Goal: Ask a question

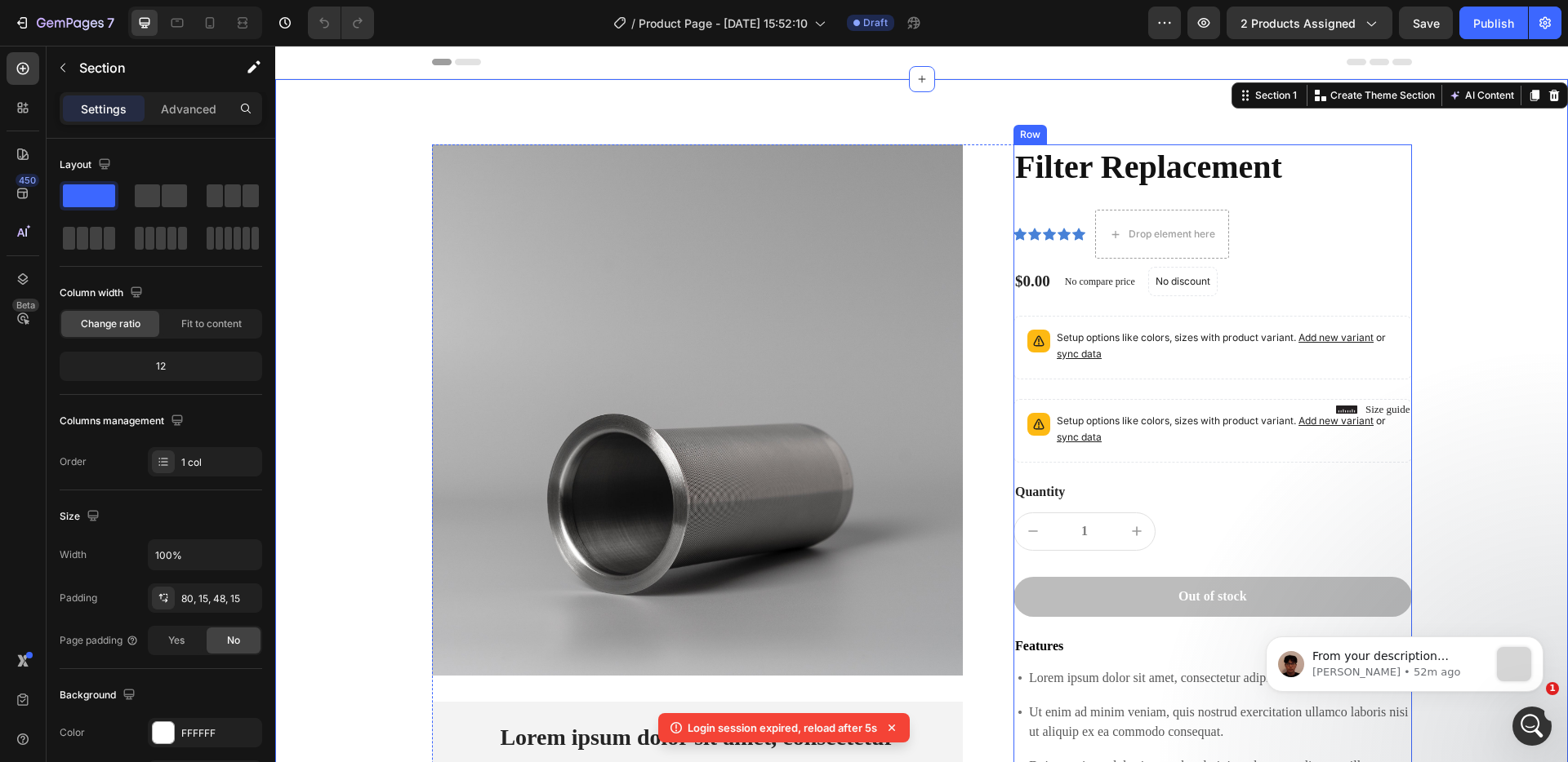
scroll to position [550, 0]
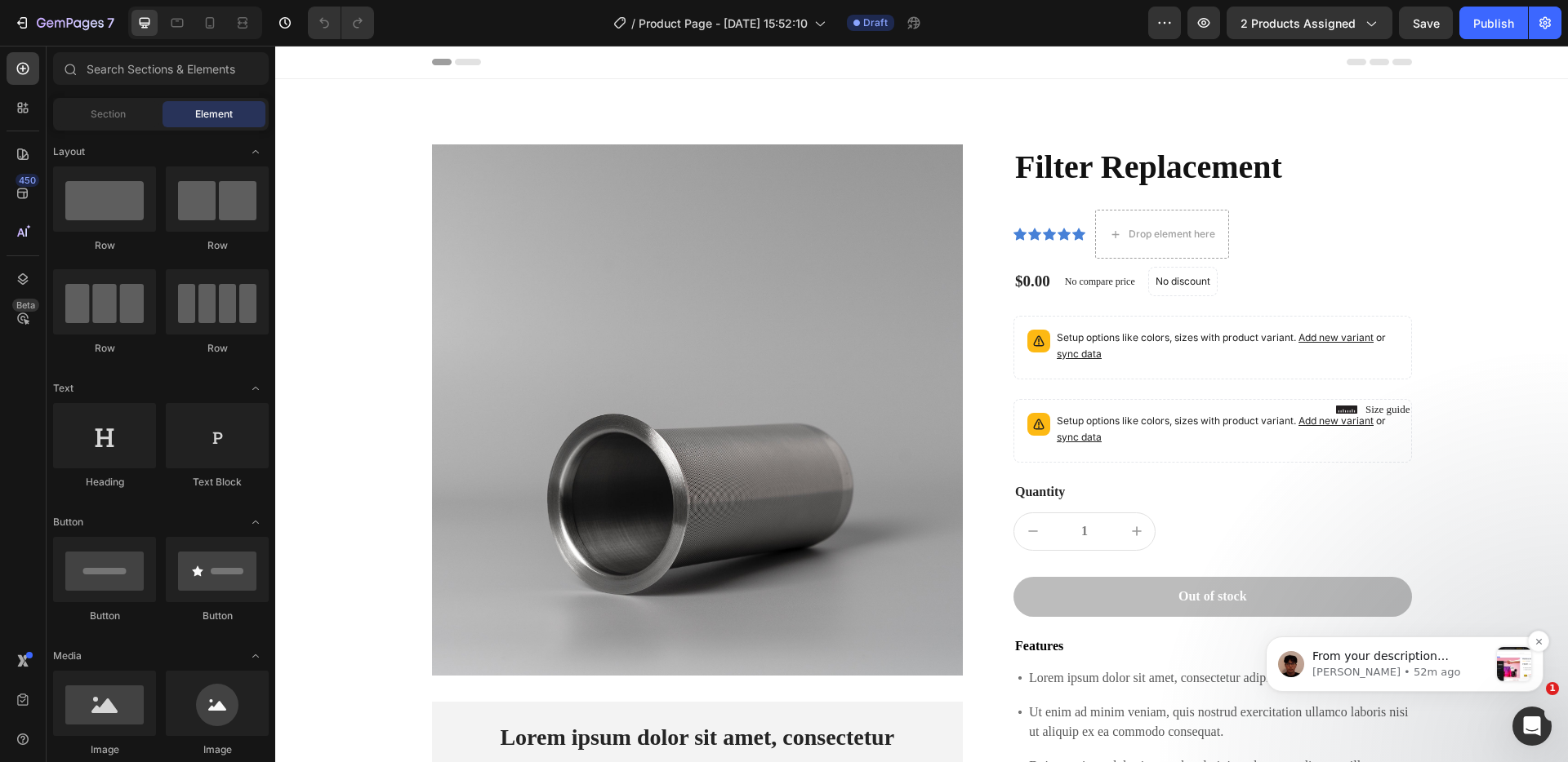
click at [1516, 667] on div "message notification from Kyle, 52m ago. From your description regarding the is…" at bounding box center [1514, 665] width 35 height 35
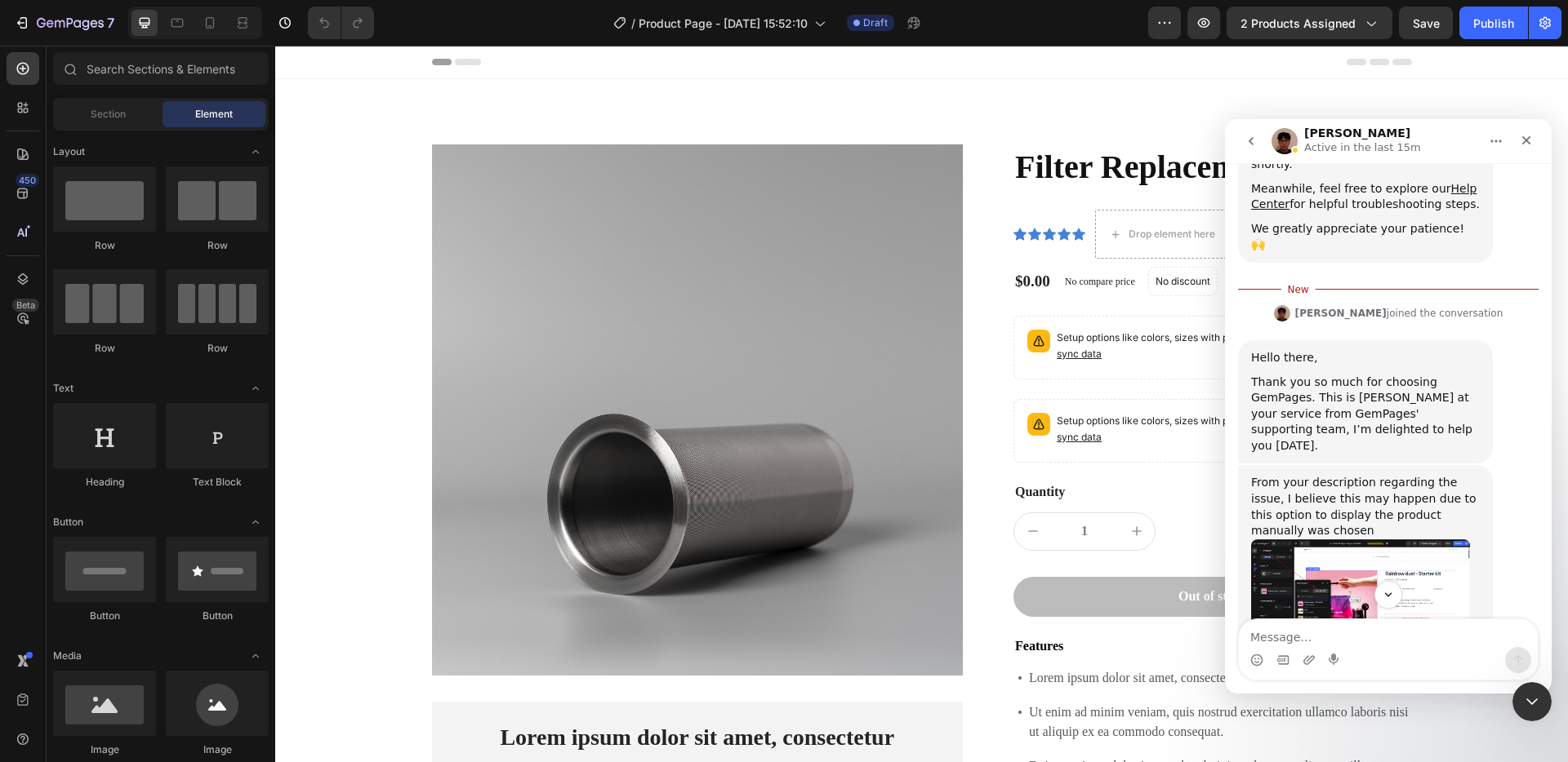
scroll to position [477, 0]
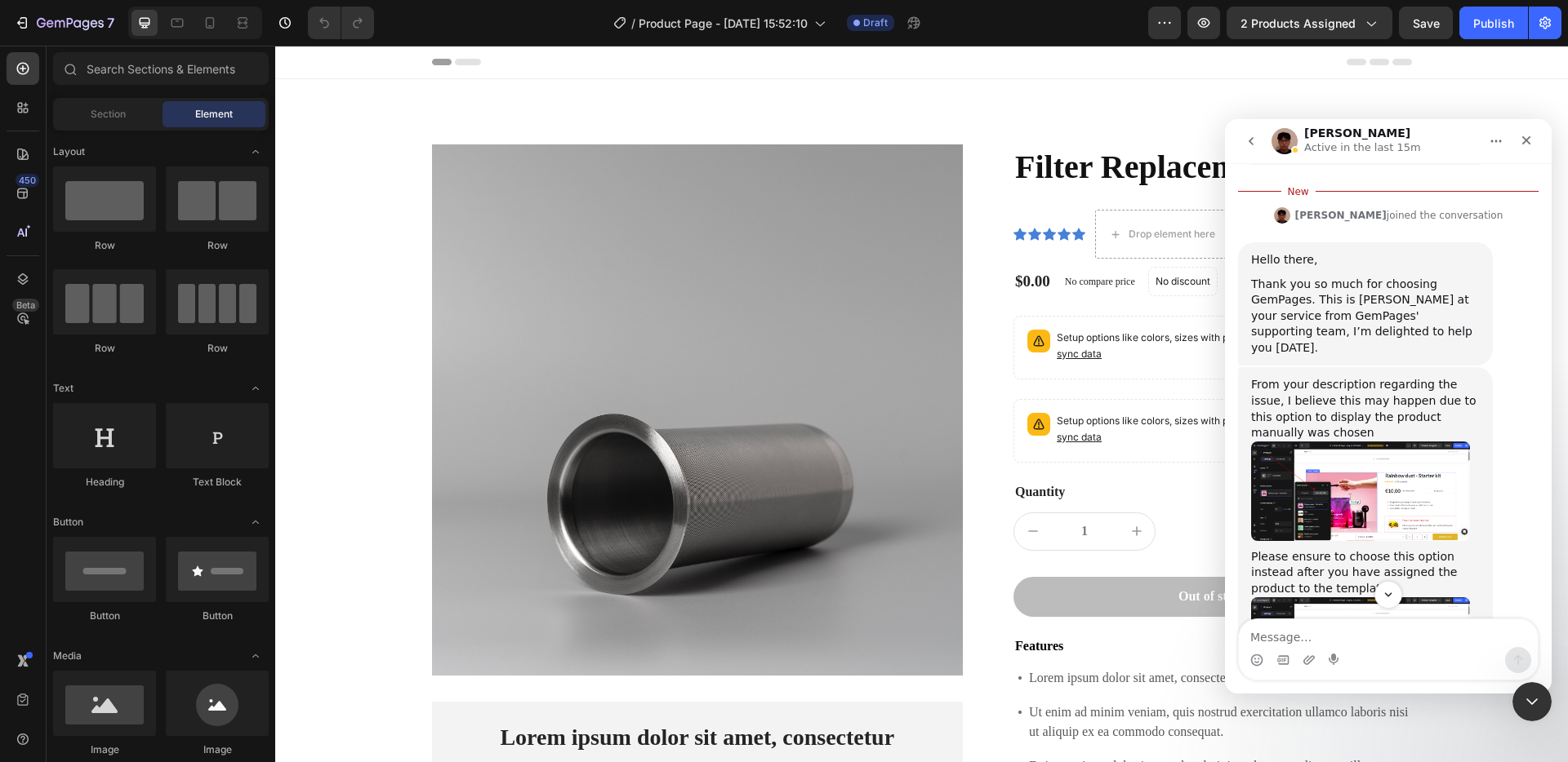
click at [1425, 442] on img "Kyle says…" at bounding box center [1361, 491] width 219 height 99
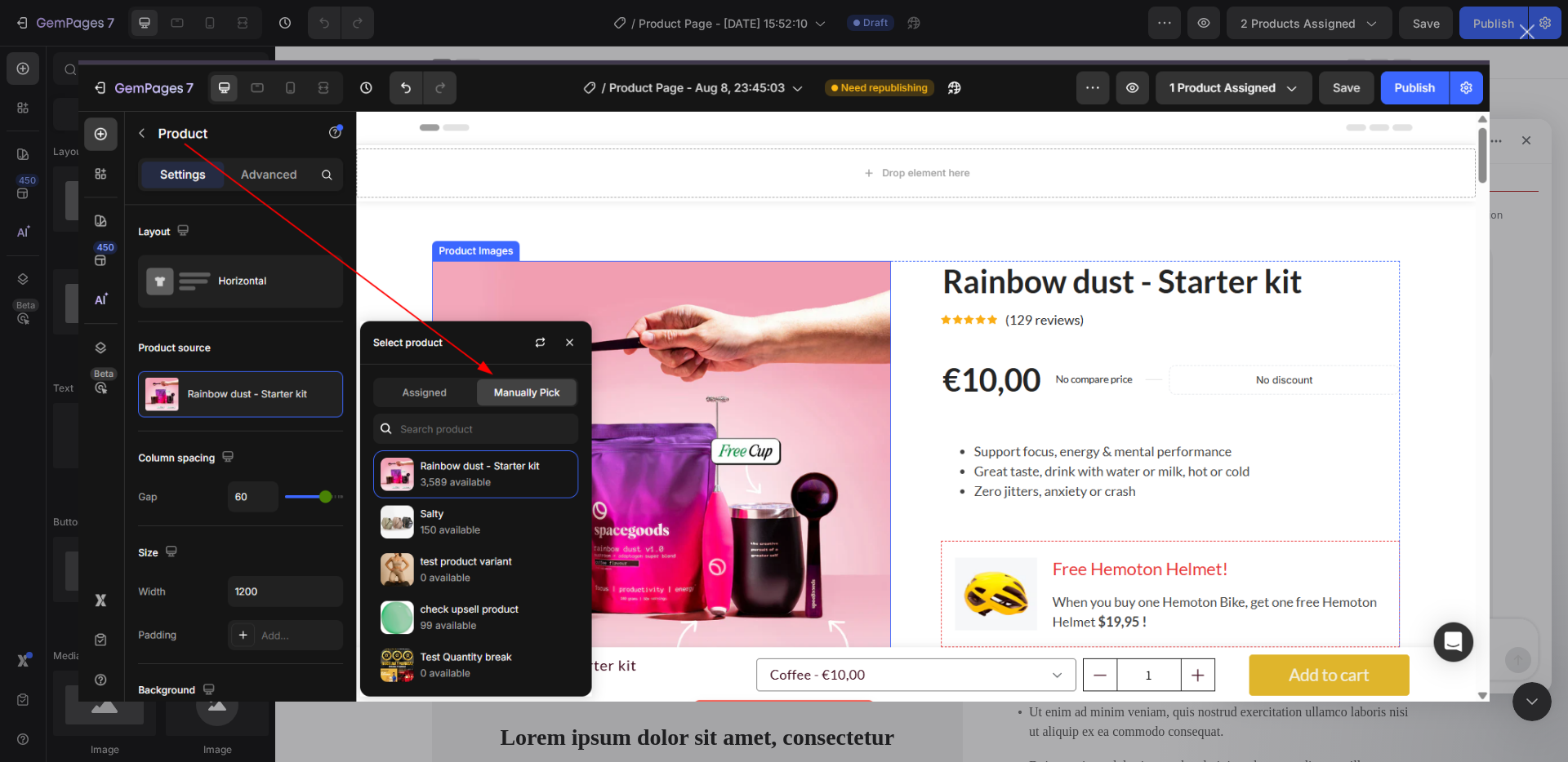
click at [1425, 421] on img "Close" at bounding box center [784, 381] width 1412 height 641
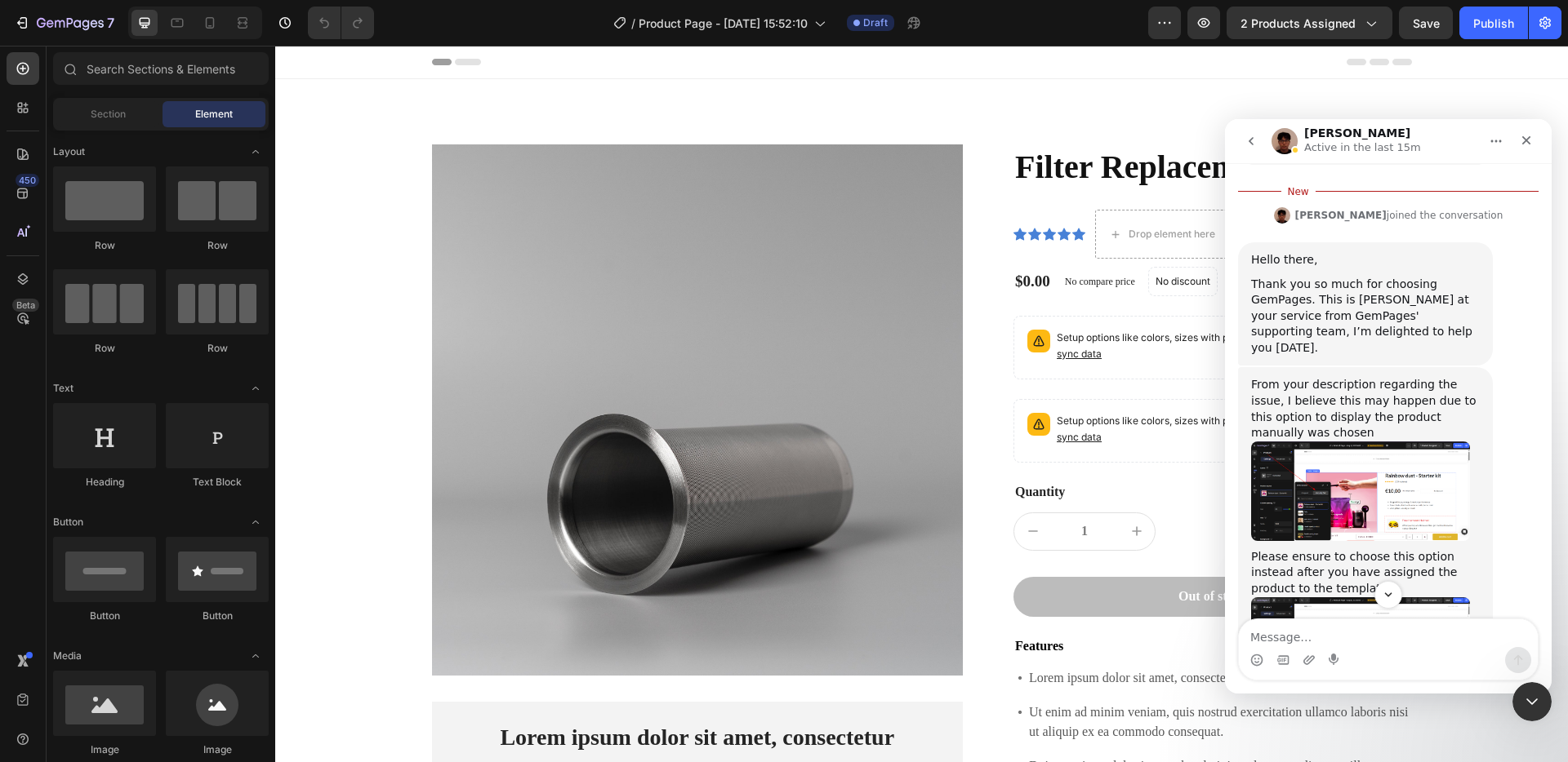
click at [1414, 442] on img "Kyle says…" at bounding box center [1361, 491] width 219 height 99
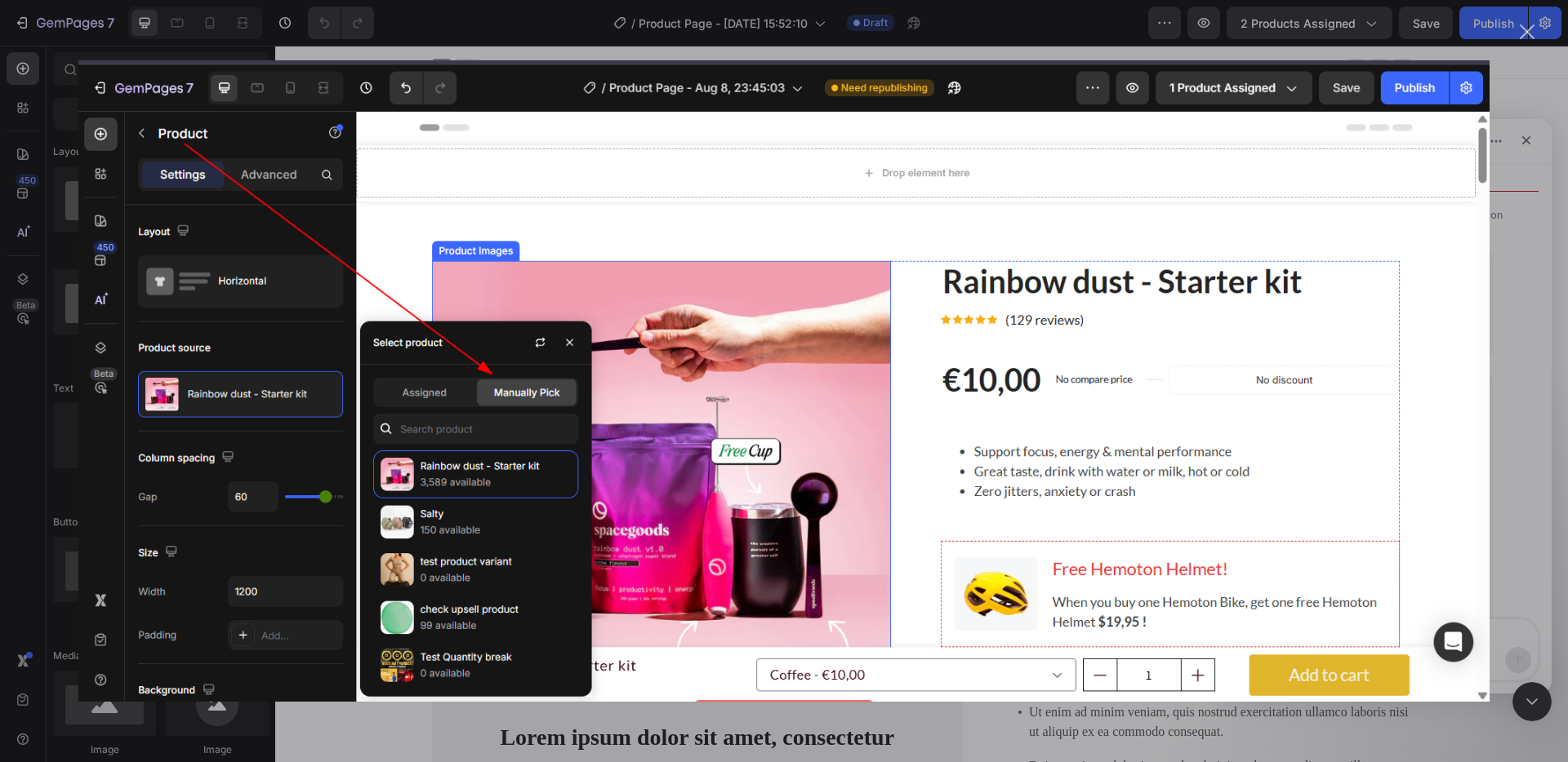
click at [1520, 390] on div "Intercom messenger" at bounding box center [784, 381] width 1568 height 762
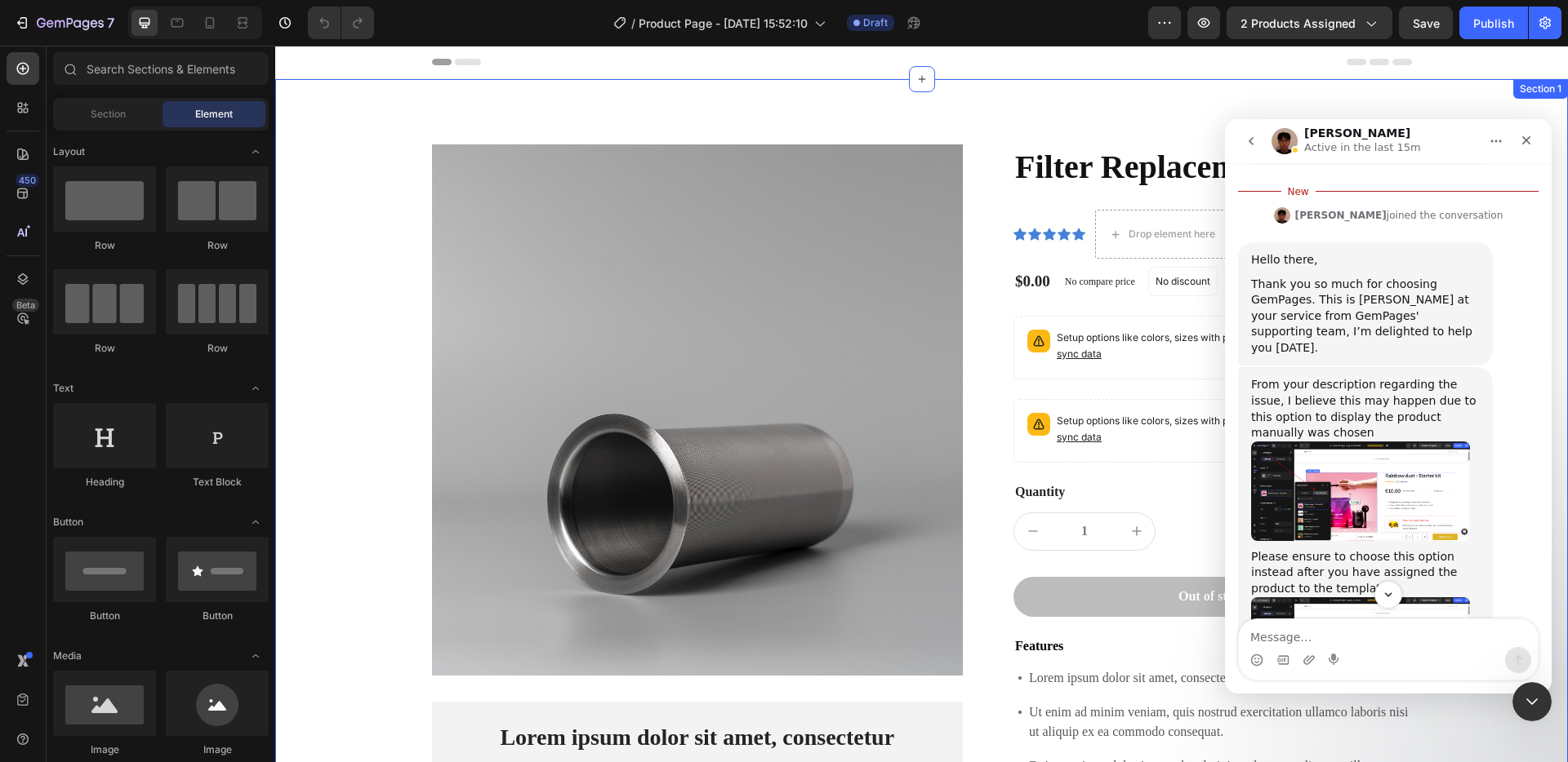
click at [404, 191] on div "Product Images Lorem ipsum dolor sit amet, consectetur Text Block 150+ Text Blo…" at bounding box center [922, 595] width 1268 height 902
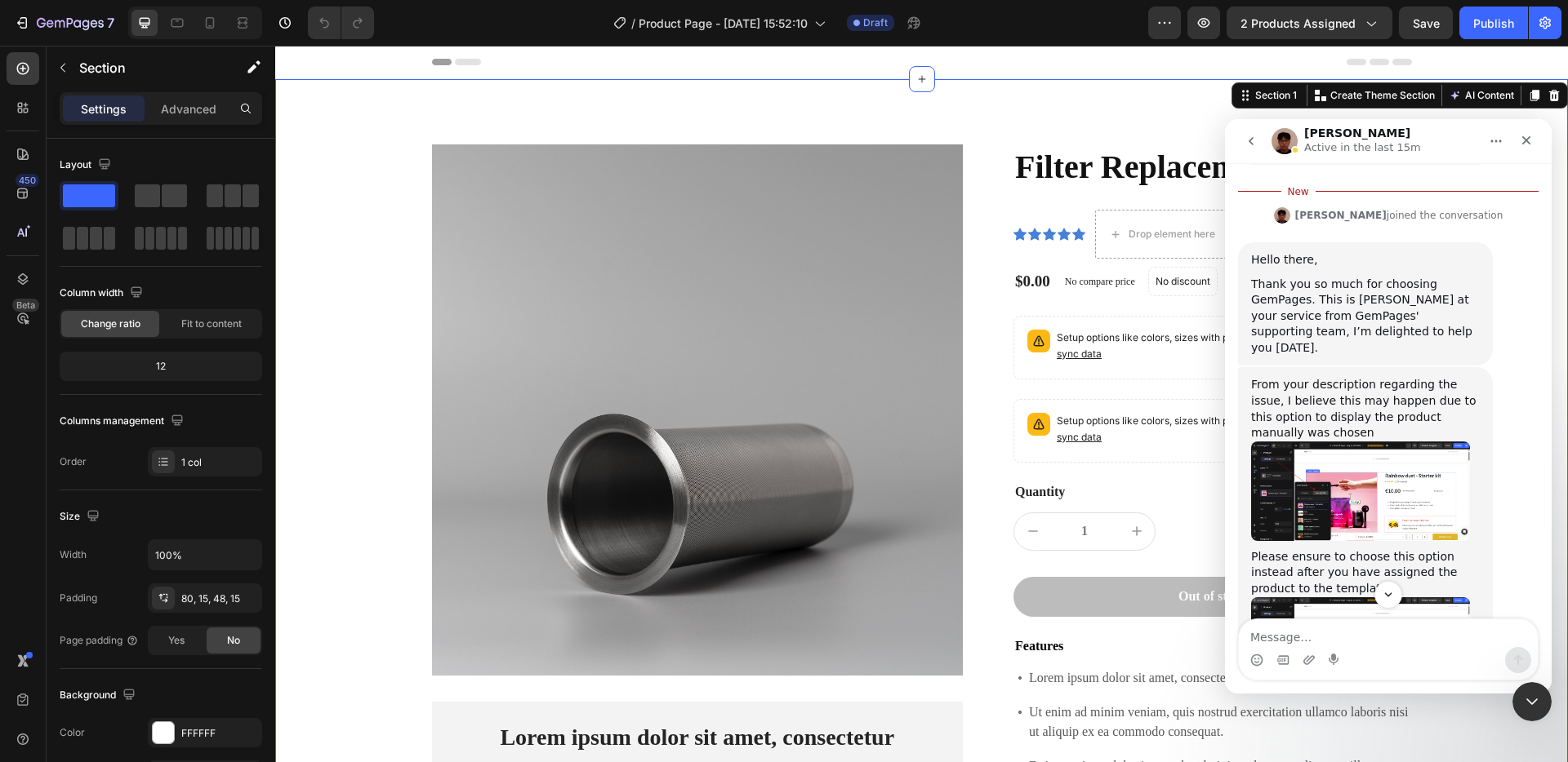
click at [374, 182] on div "Product Images Lorem ipsum dolor sit amet, consectetur Text Block 150+ Text Blo…" at bounding box center [922, 595] width 1268 height 902
click at [260, 72] on icon "button" at bounding box center [253, 66] width 16 height 16
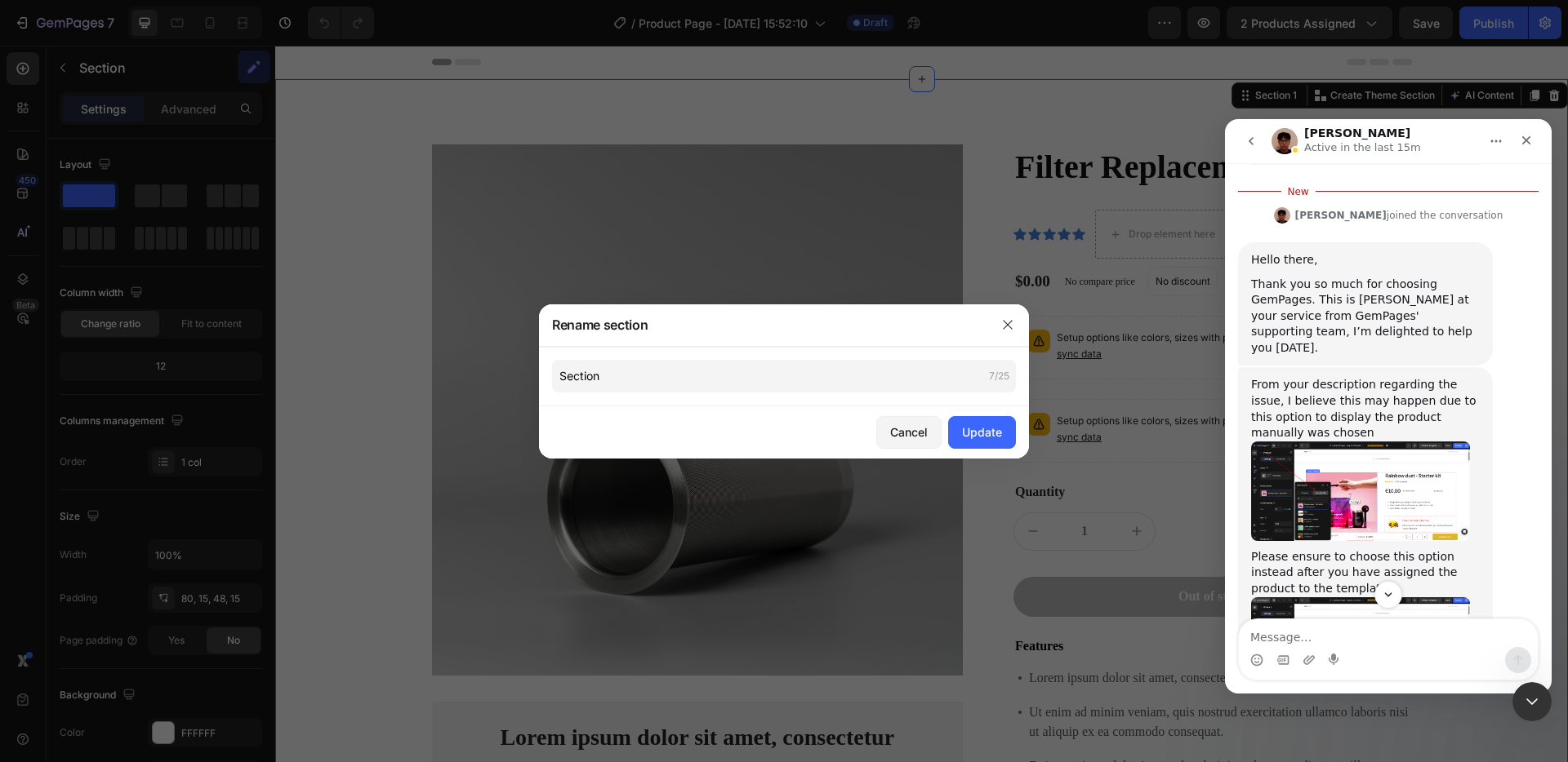
click at [917, 451] on div "Cancel Update" at bounding box center [784, 432] width 490 height 52
click at [910, 442] on button "Cancel" at bounding box center [910, 432] width 66 height 33
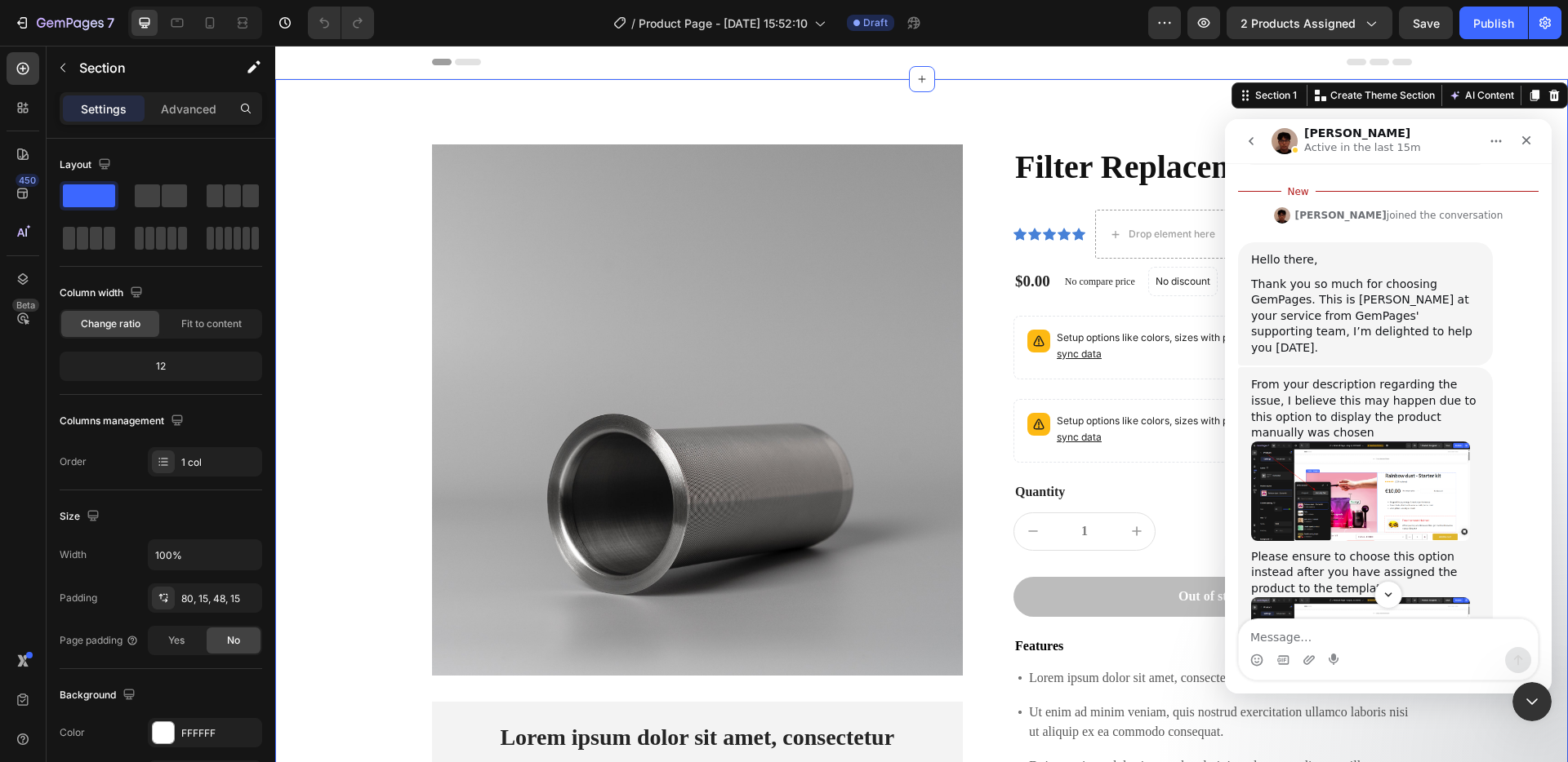
click at [1379, 450] on img "Kyle says…" at bounding box center [1361, 491] width 219 height 99
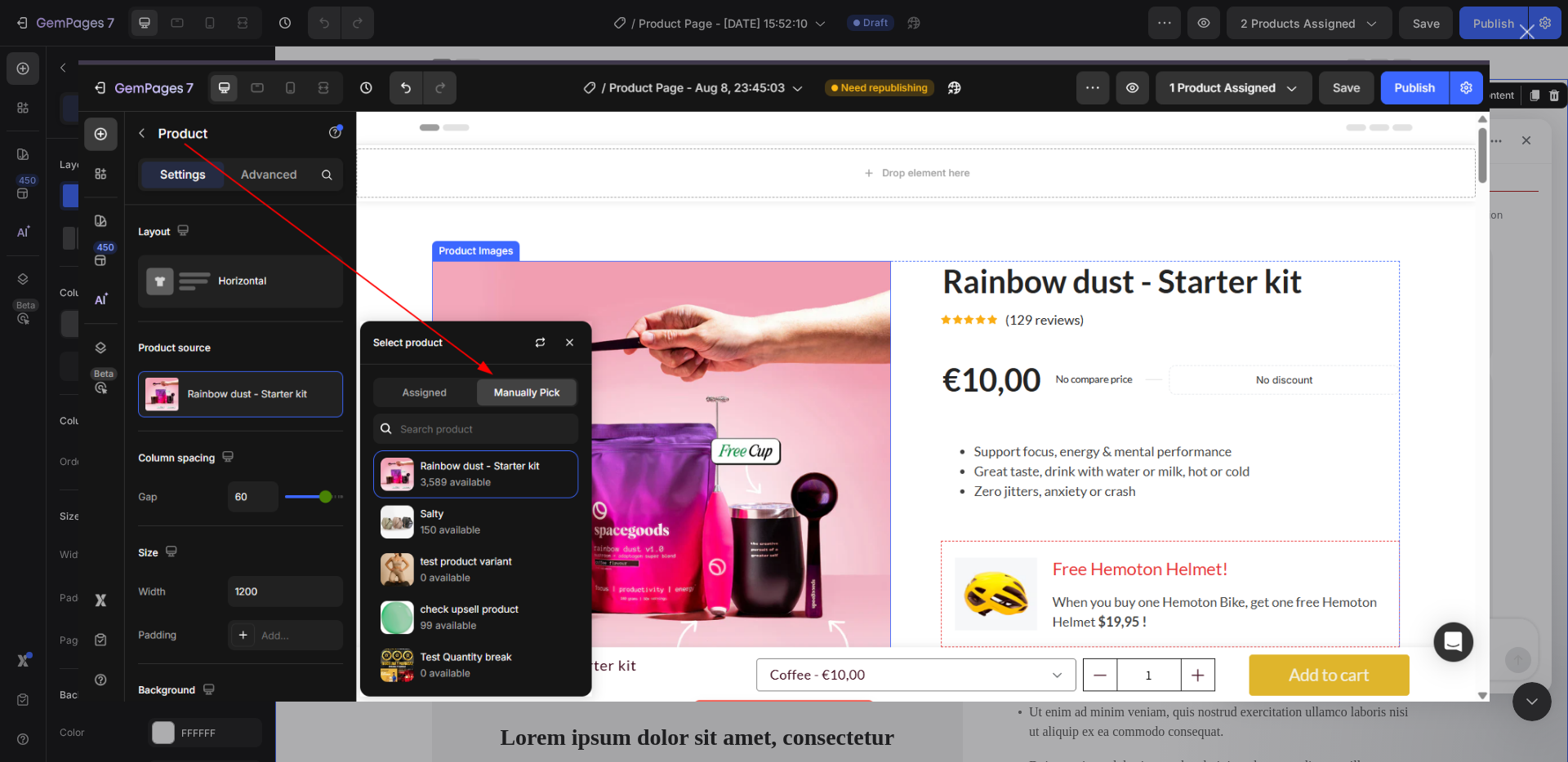
click at [1511, 333] on div "Intercom messenger" at bounding box center [784, 381] width 1568 height 762
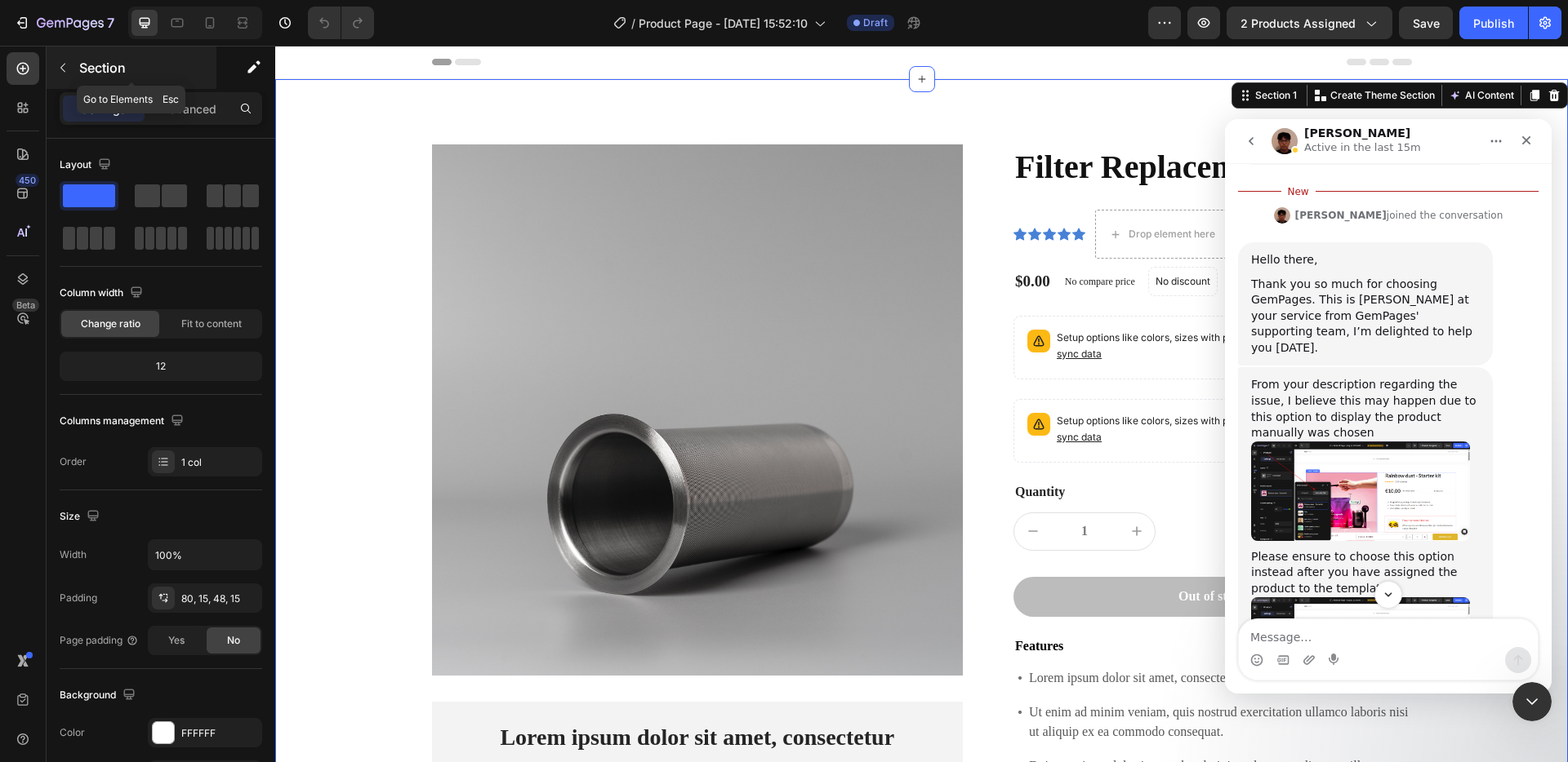
click at [82, 68] on p "Section" at bounding box center [146, 67] width 134 height 20
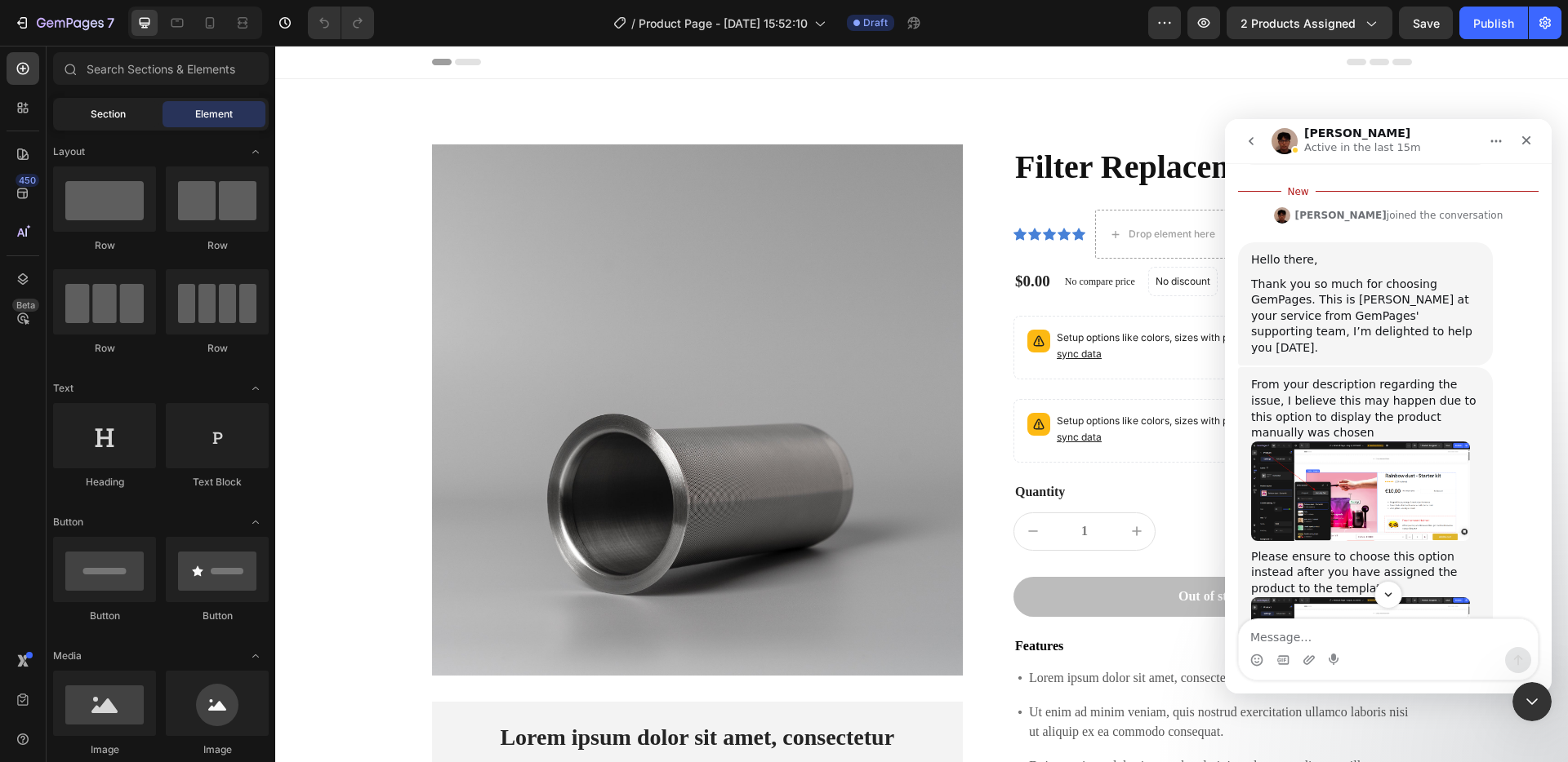
click at [118, 115] on span "Section" at bounding box center [108, 114] width 35 height 15
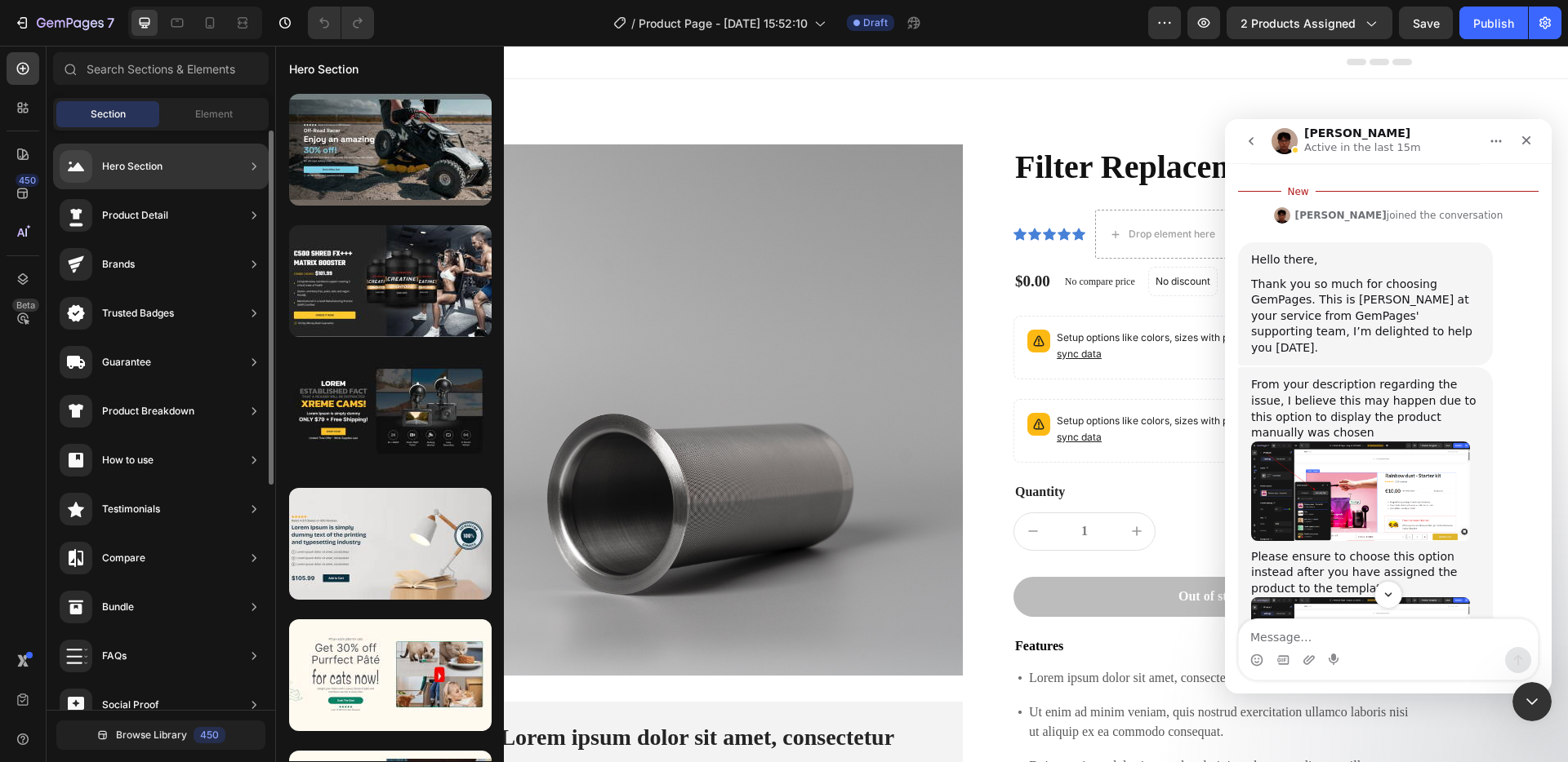
click at [150, 222] on div "Product Detail" at bounding box center [135, 215] width 67 height 16
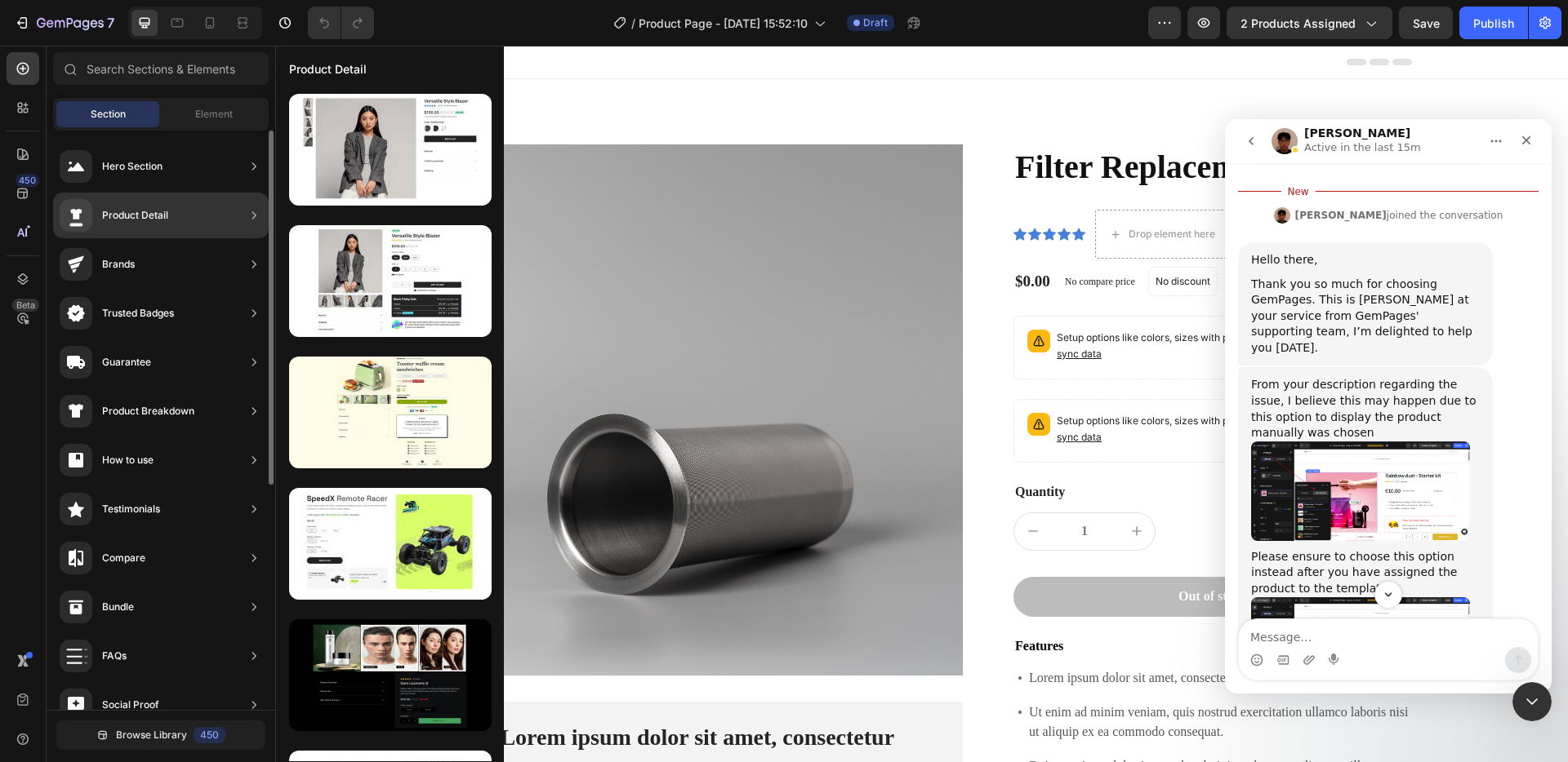
click at [77, 207] on icon at bounding box center [77, 216] width 19 height 22
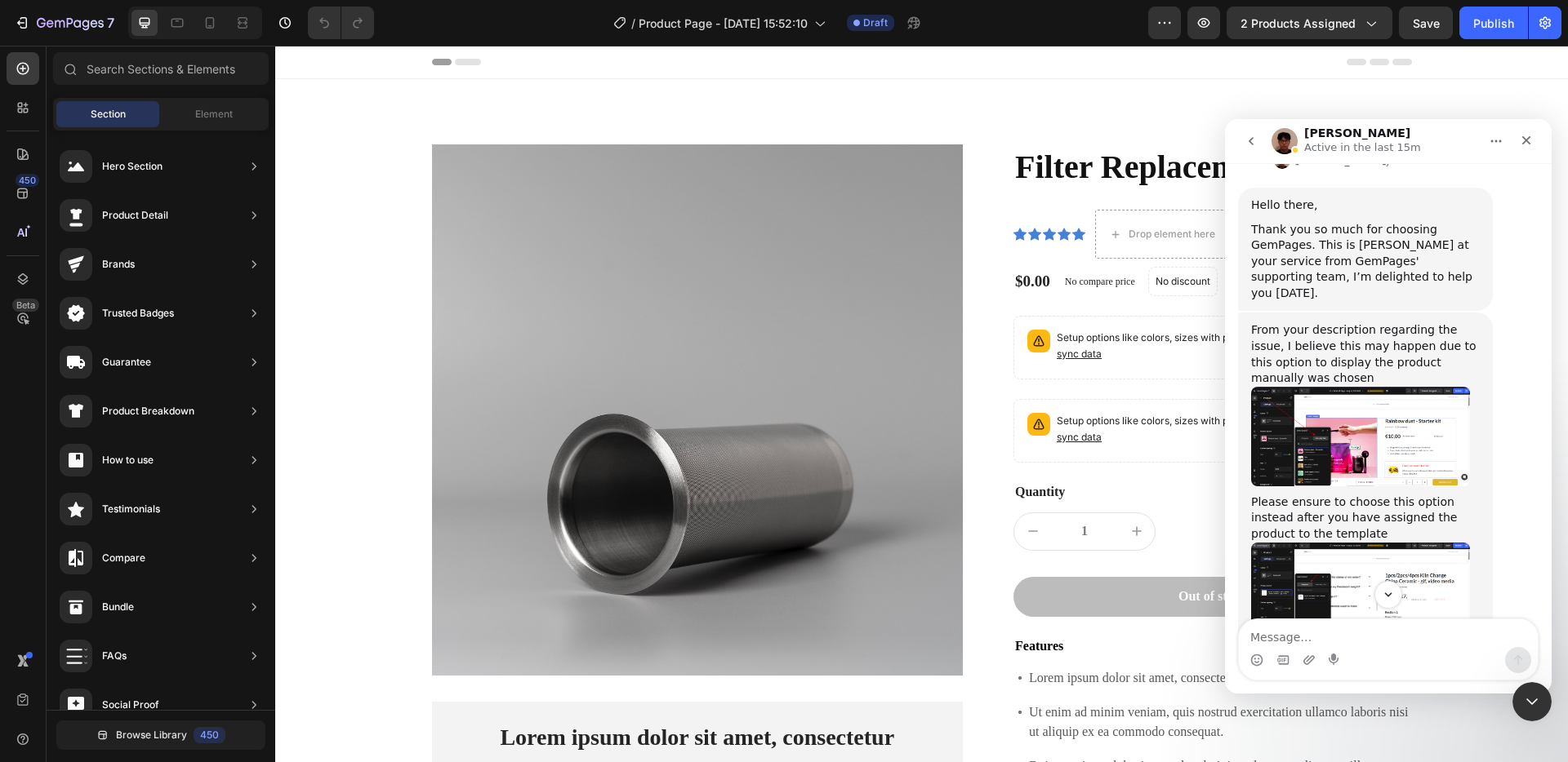
scroll to position [577, 0]
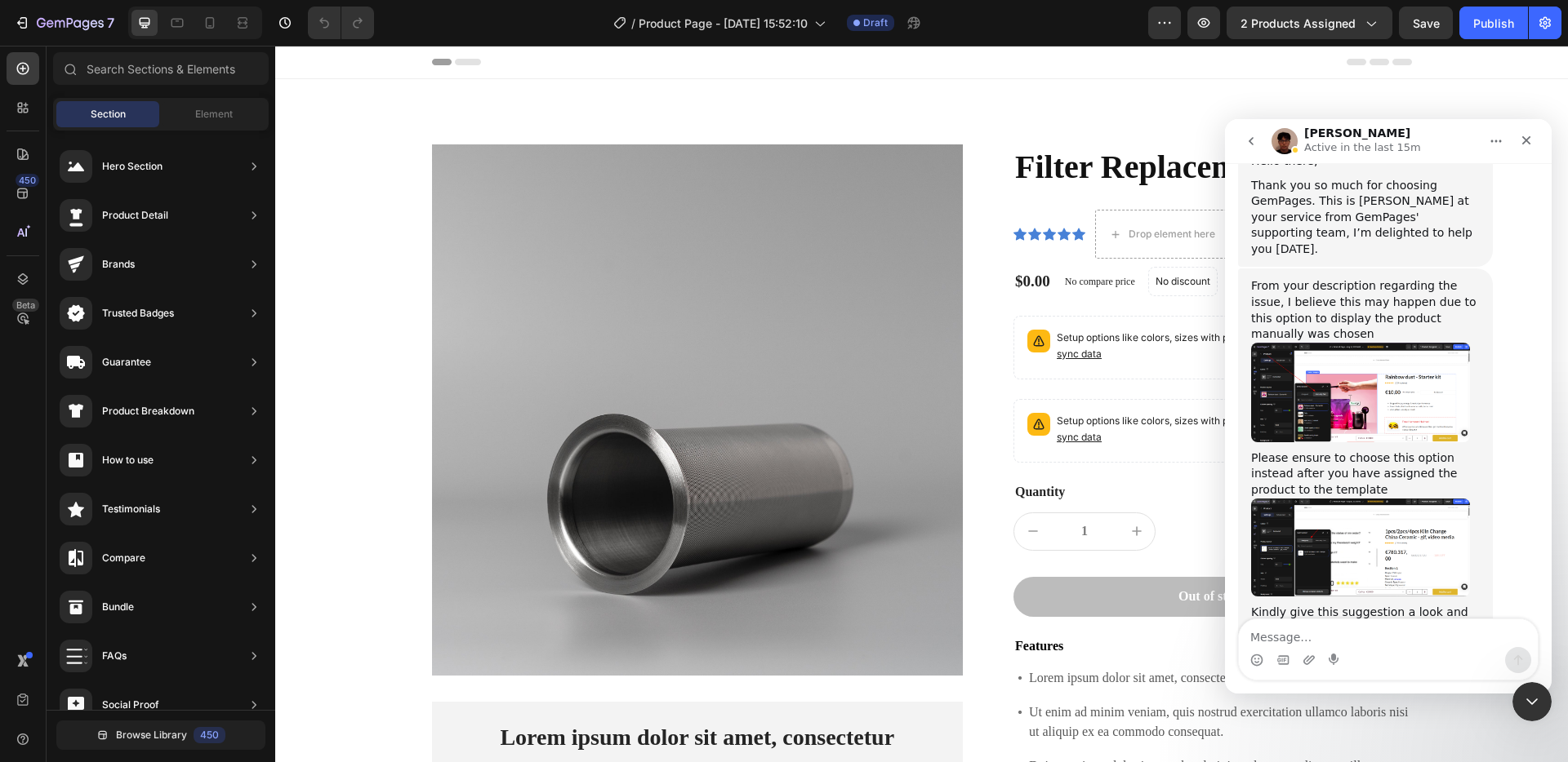
click at [1354, 499] on img "Kyle says…" at bounding box center [1361, 549] width 219 height 99
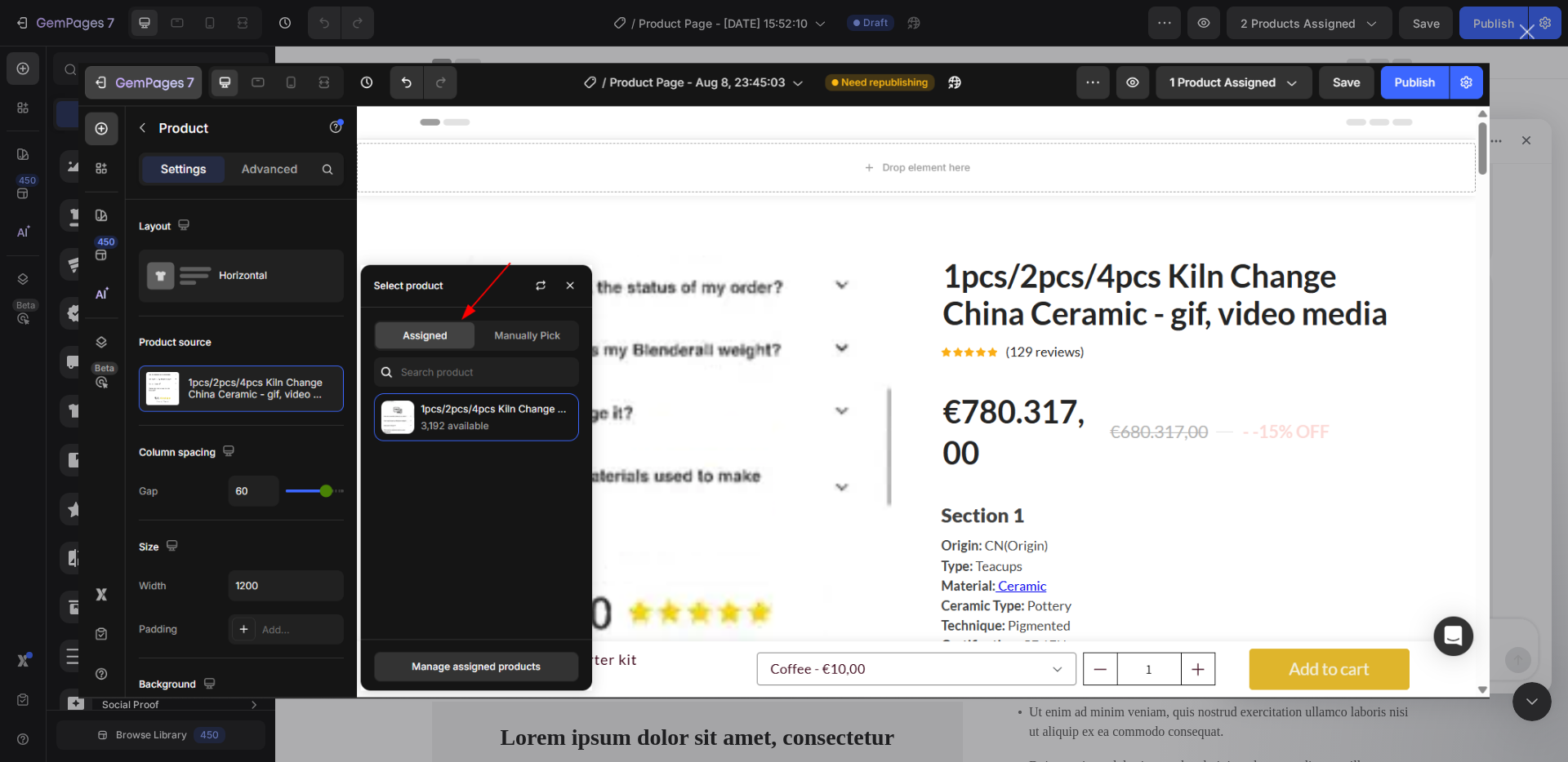
click at [1542, 139] on div "Intercom messenger" at bounding box center [784, 381] width 1568 height 762
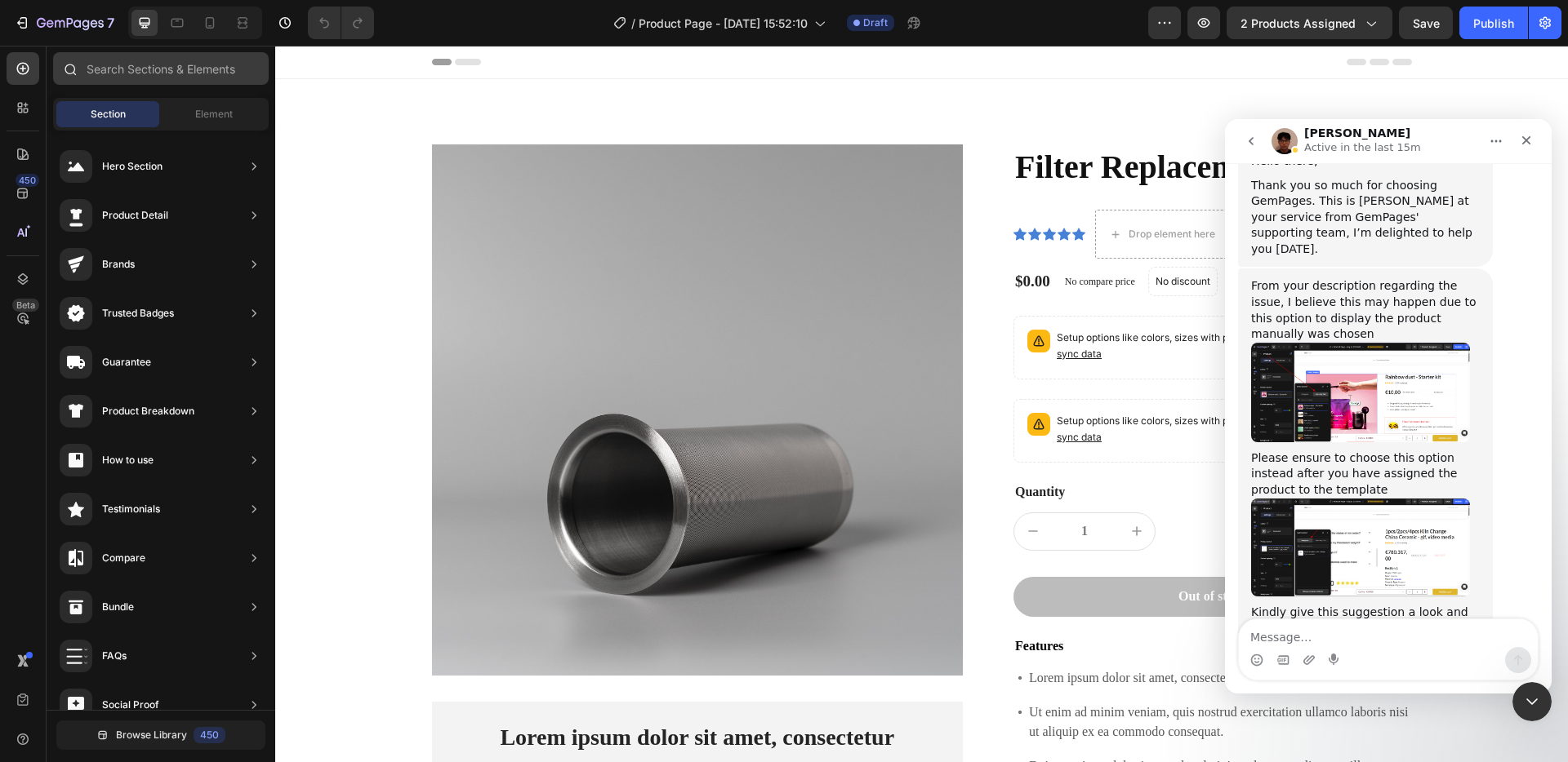
drag, startPoint x: 22, startPoint y: 73, endPoint x: 103, endPoint y: 72, distance: 81.0
click at [22, 73] on icon at bounding box center [22, 68] width 16 height 16
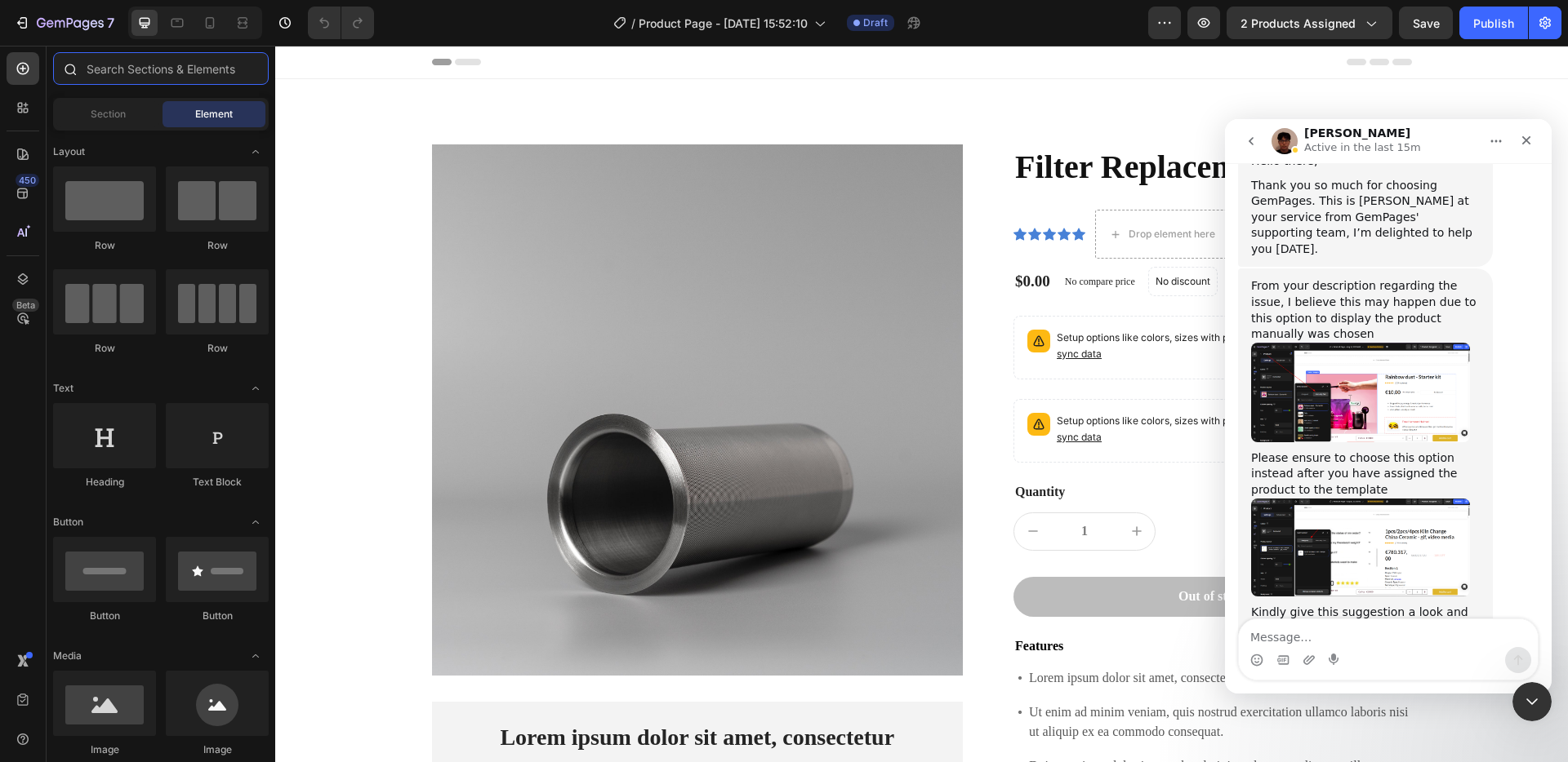
click at [156, 70] on input "text" at bounding box center [161, 68] width 215 height 33
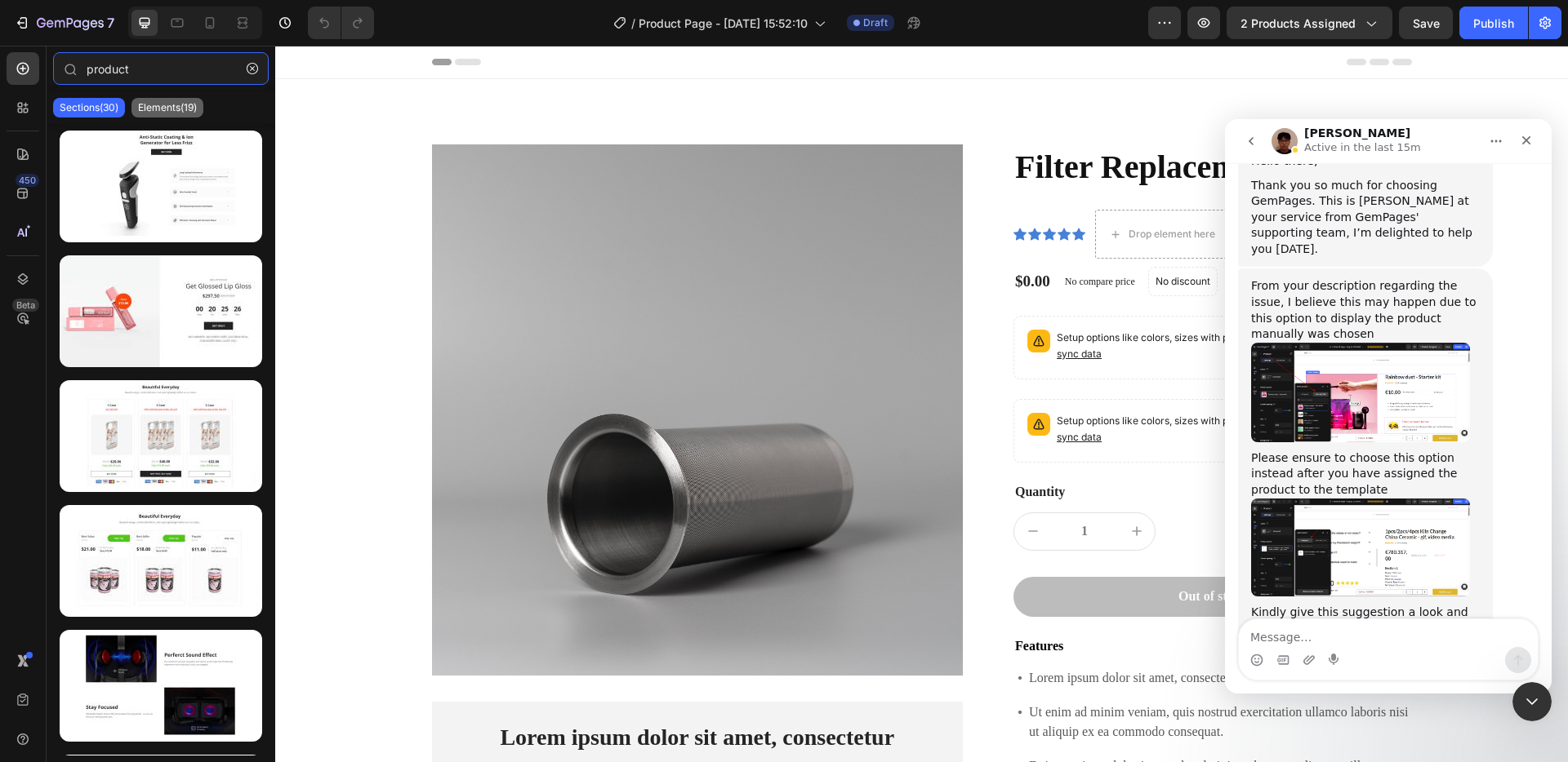
type input "product"
click at [163, 115] on div "Elements(19)" at bounding box center [167, 108] width 72 height 20
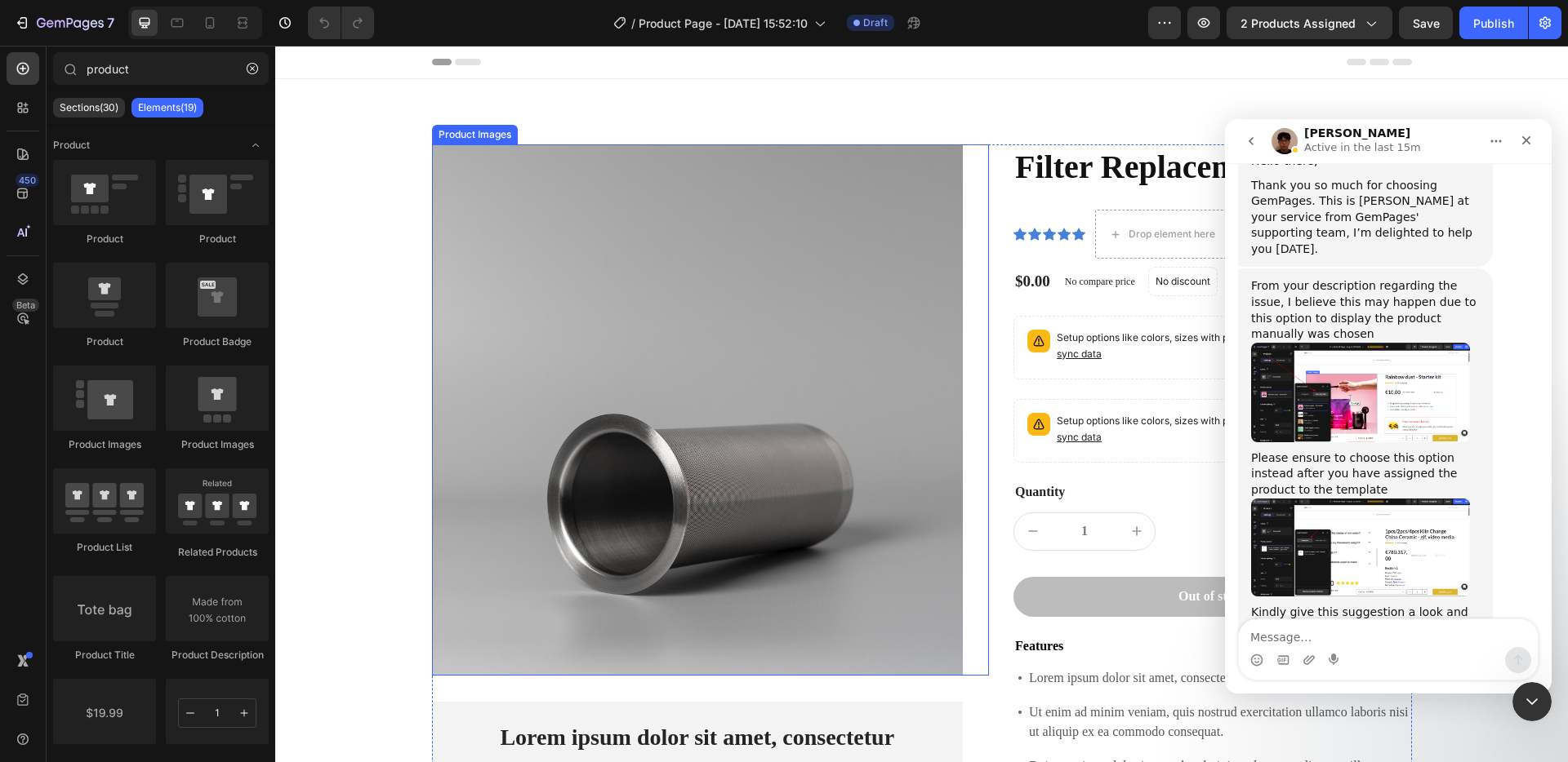
click at [563, 238] on img at bounding box center [698, 410] width 532 height 532
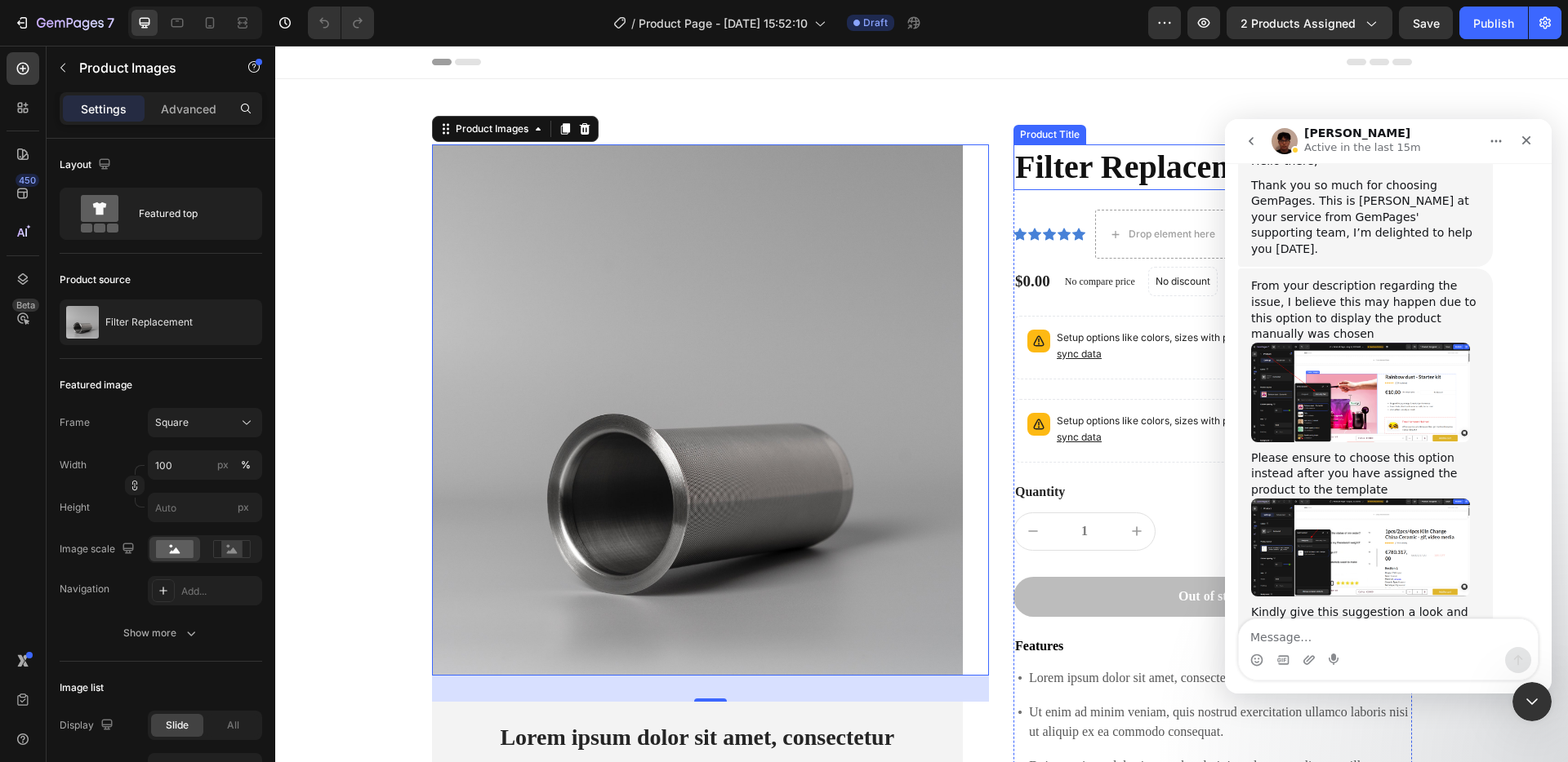
click at [1133, 173] on h1 "Filter Replacement" at bounding box center [1213, 167] width 399 height 46
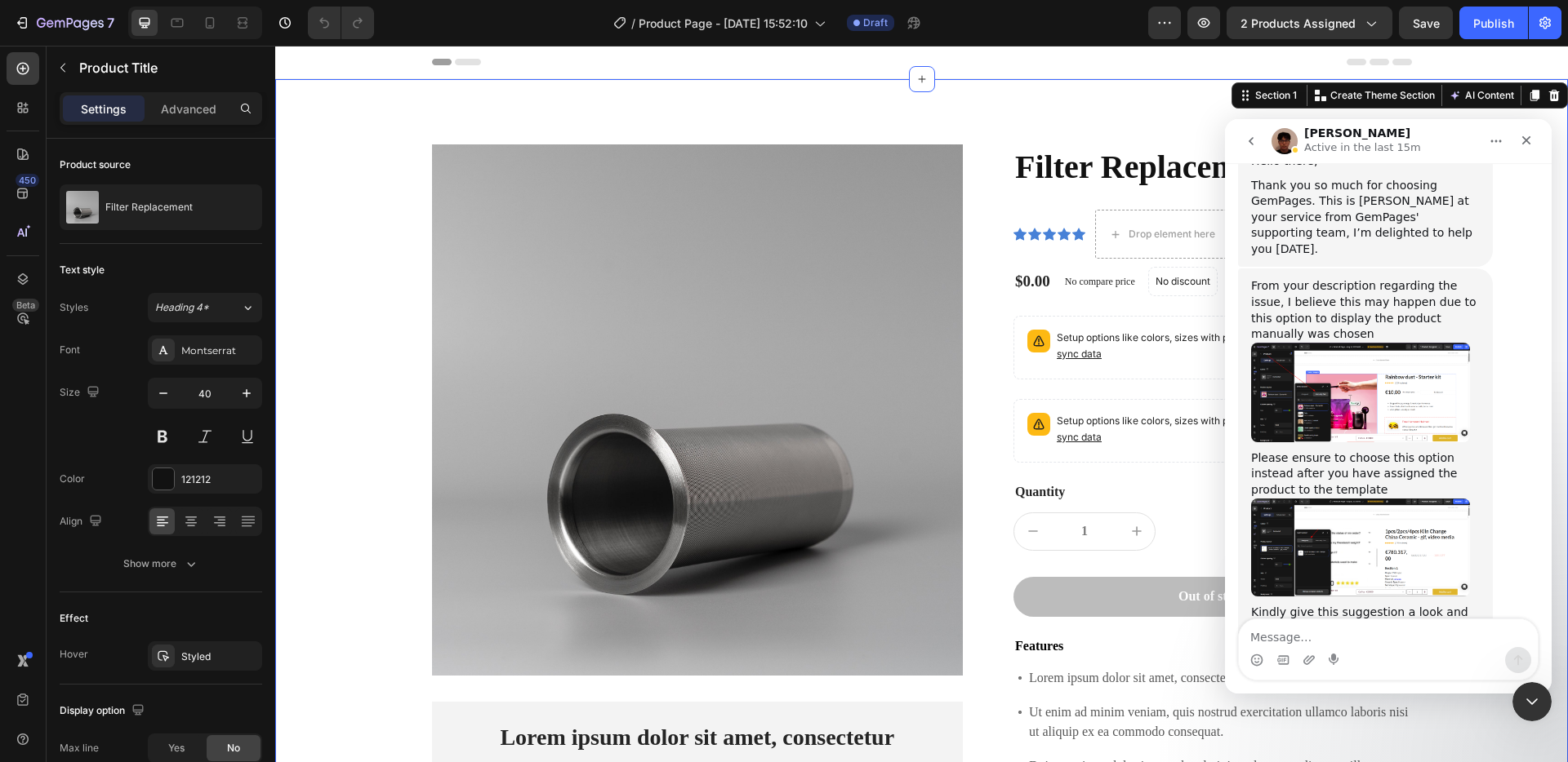
click at [804, 129] on div "Product Images Lorem ipsum dolor sit amet, consectetur Text Block 150+ Text Blo…" at bounding box center [922, 583] width 1293 height 1007
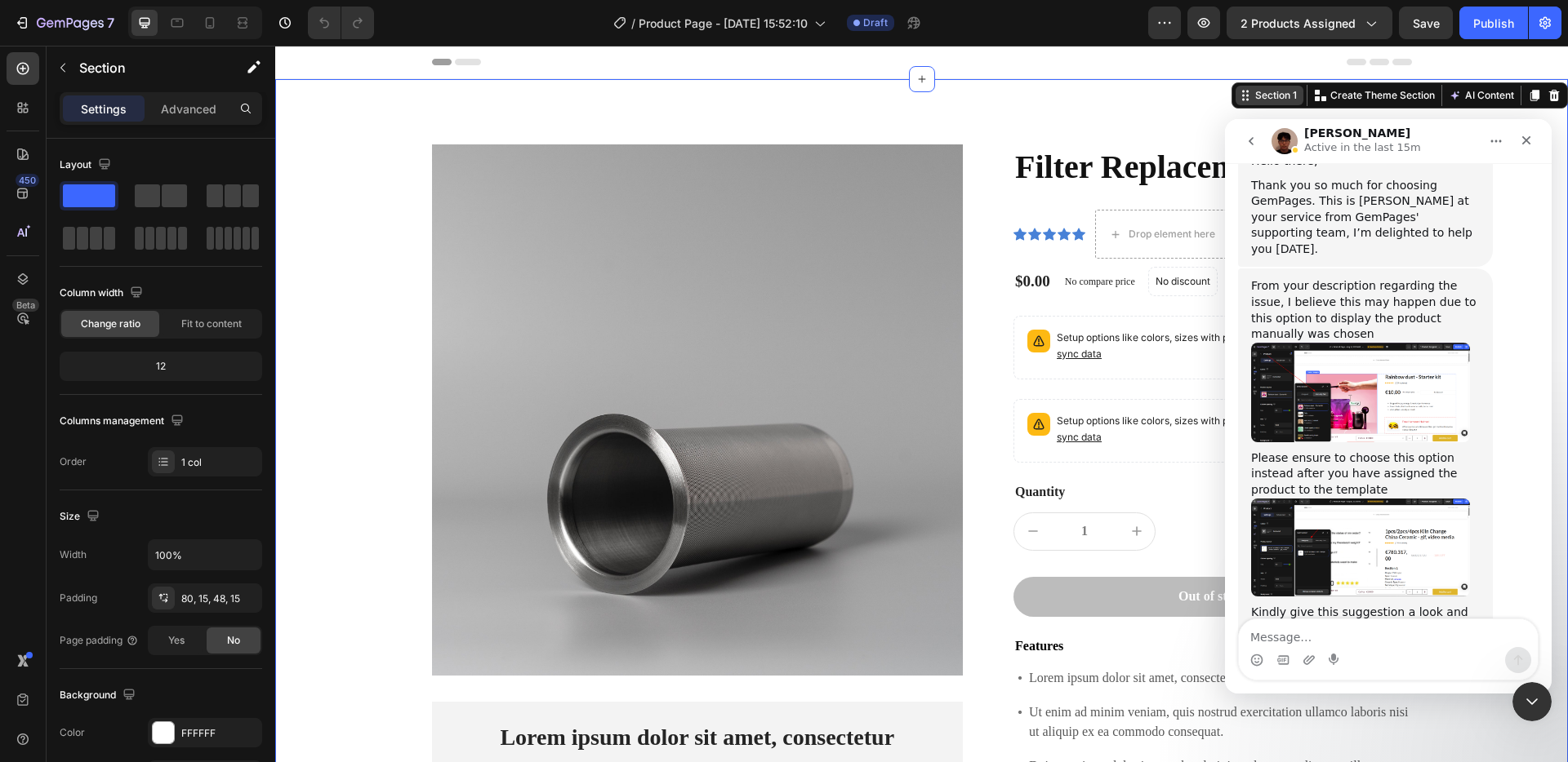
click at [1264, 99] on div "Section 1" at bounding box center [1276, 95] width 48 height 15
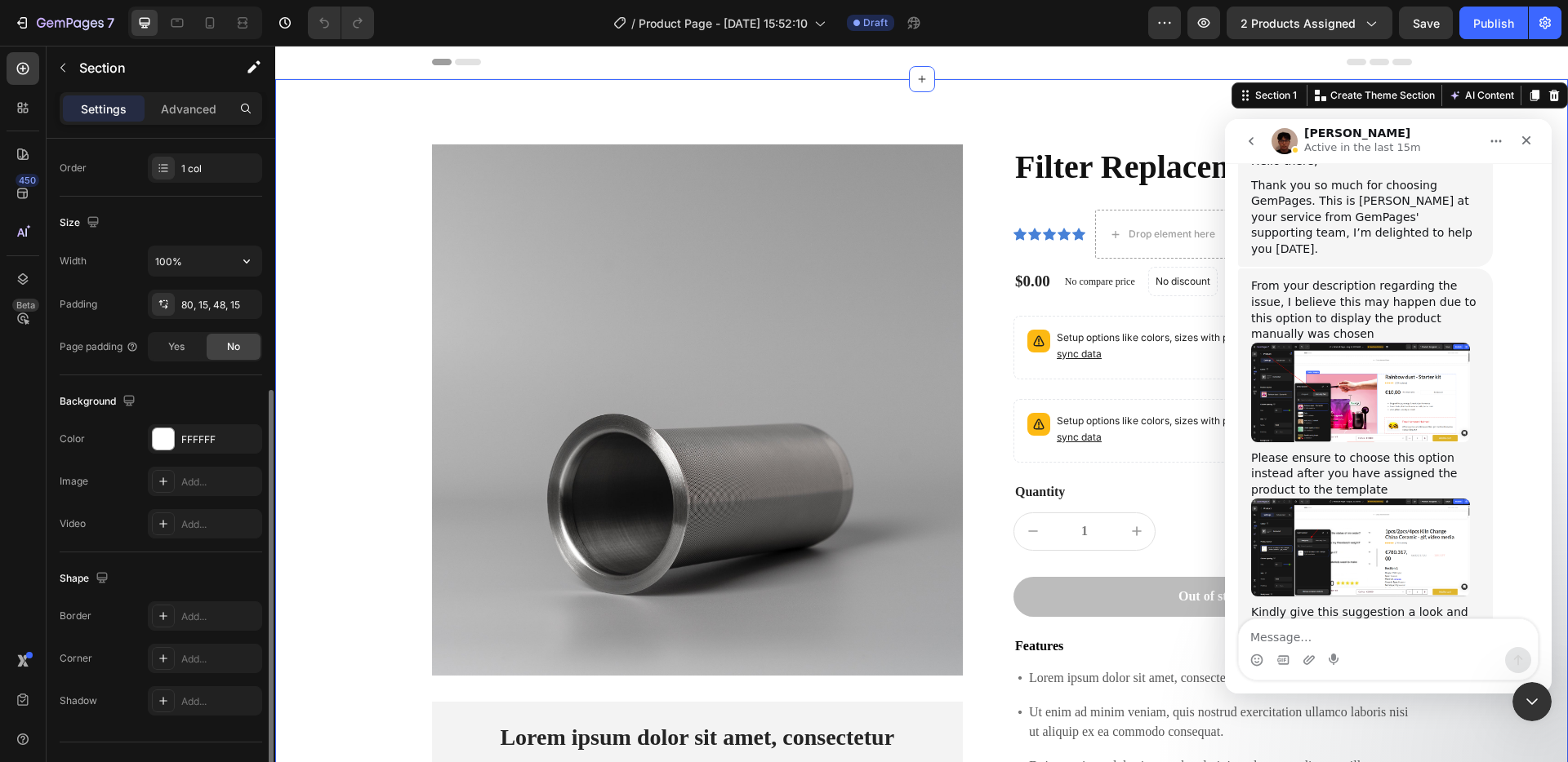
scroll to position [326, 0]
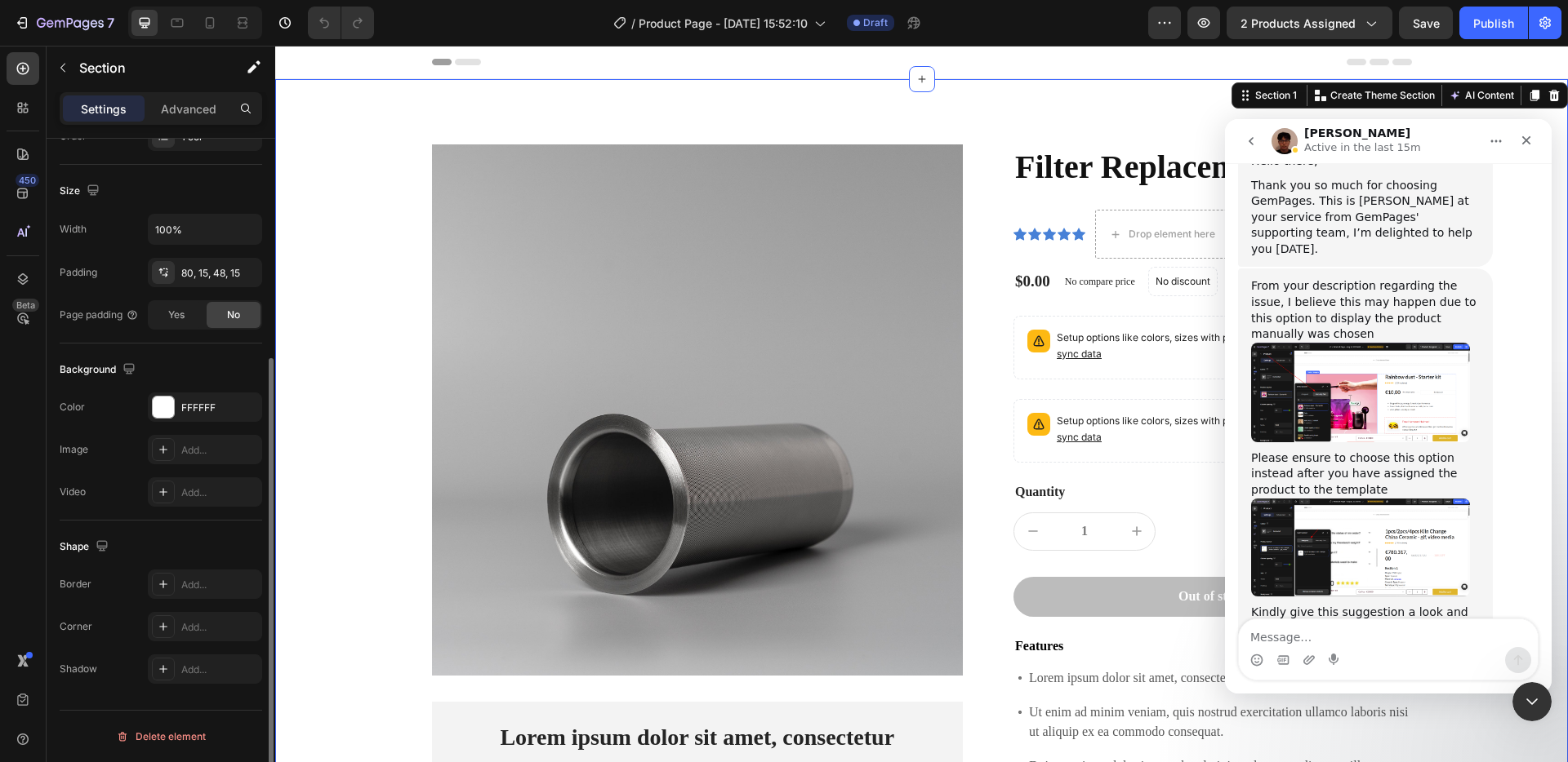
click at [383, 344] on div "Product Images Lorem ipsum dolor sit amet, consectetur Text Block 150+ Text Blo…" at bounding box center [922, 595] width 1268 height 902
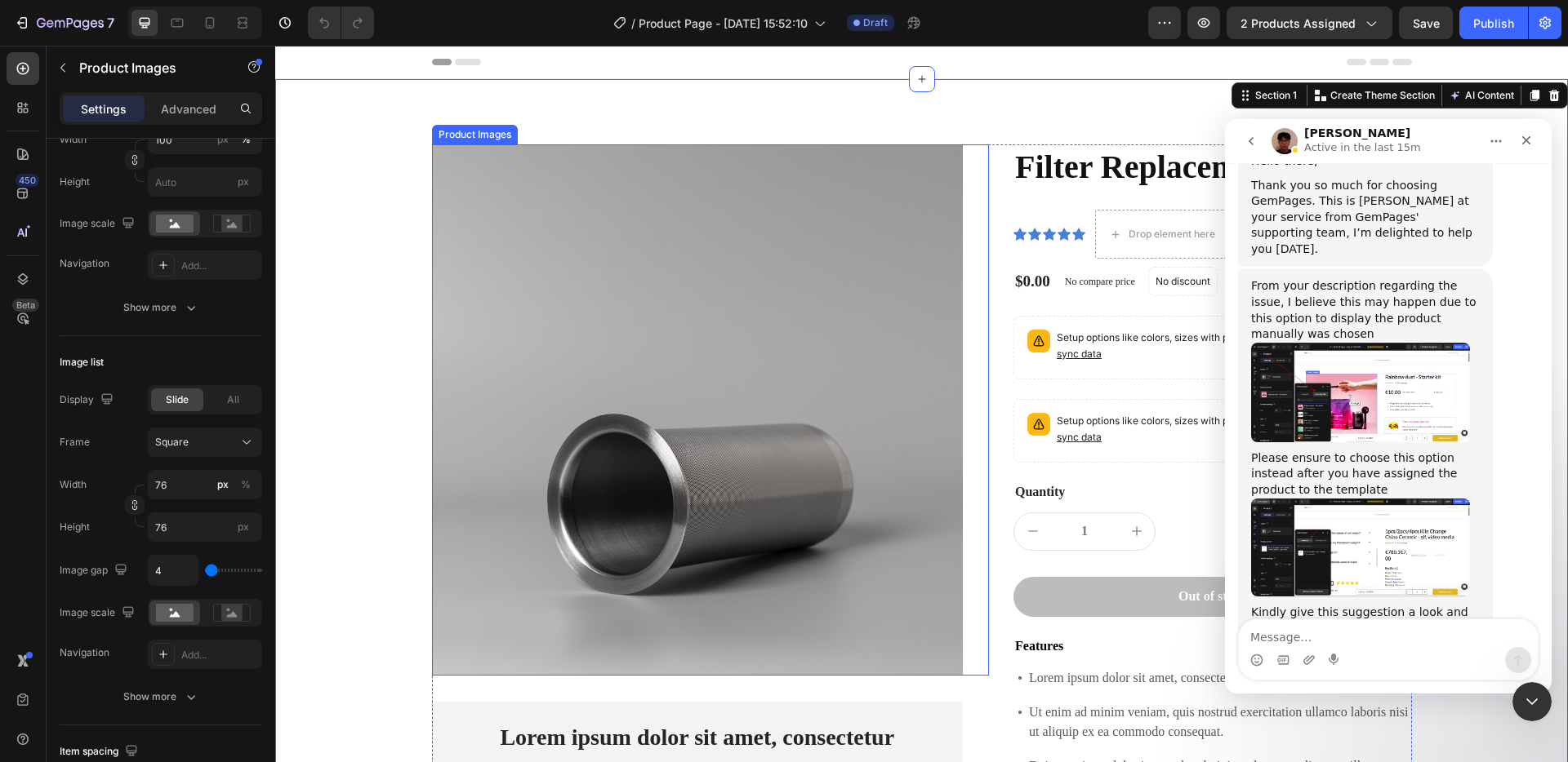
click at [490, 332] on img at bounding box center [698, 410] width 532 height 532
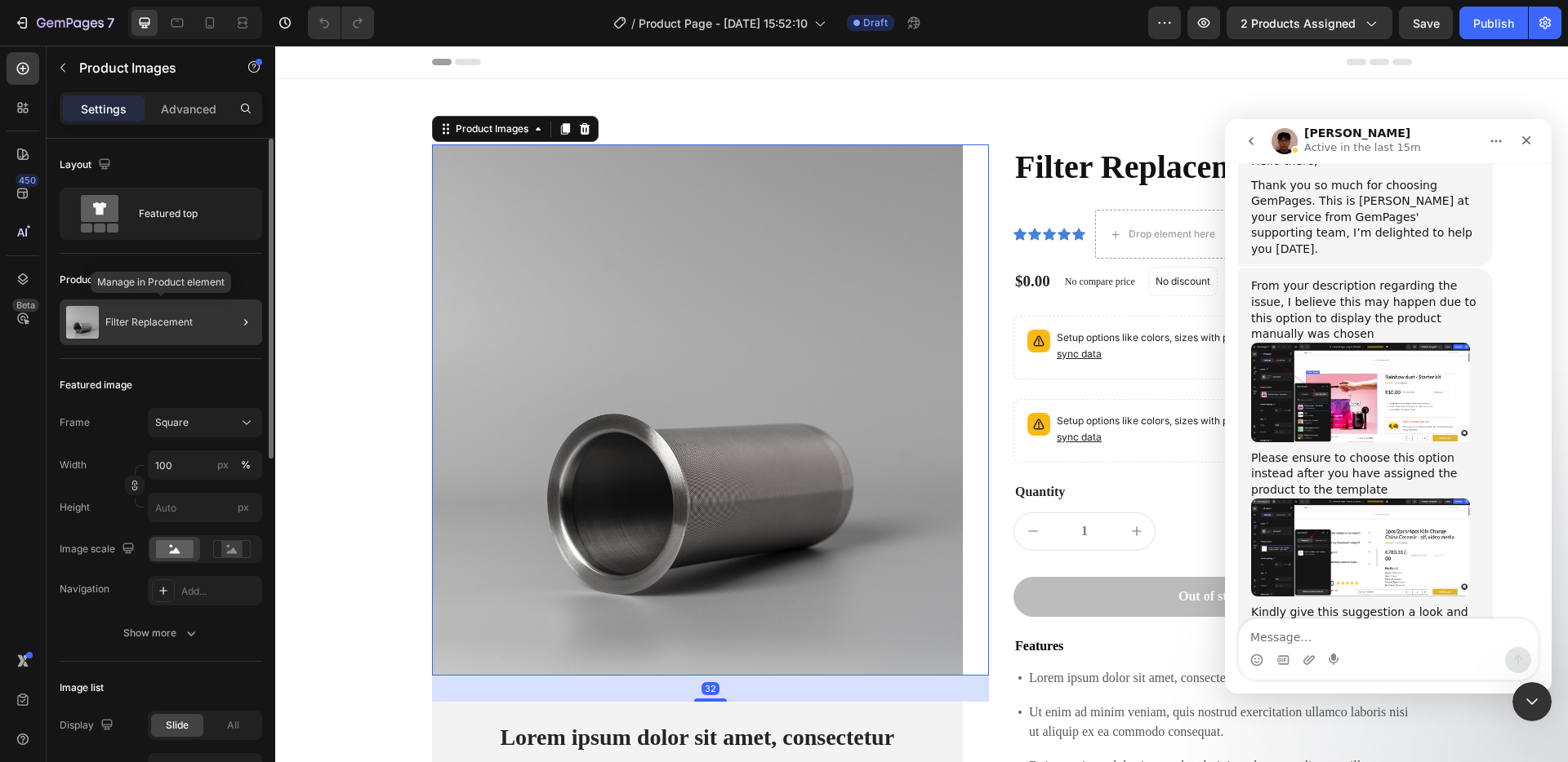
click at [183, 330] on div "Filter Replacement" at bounding box center [161, 322] width 202 height 46
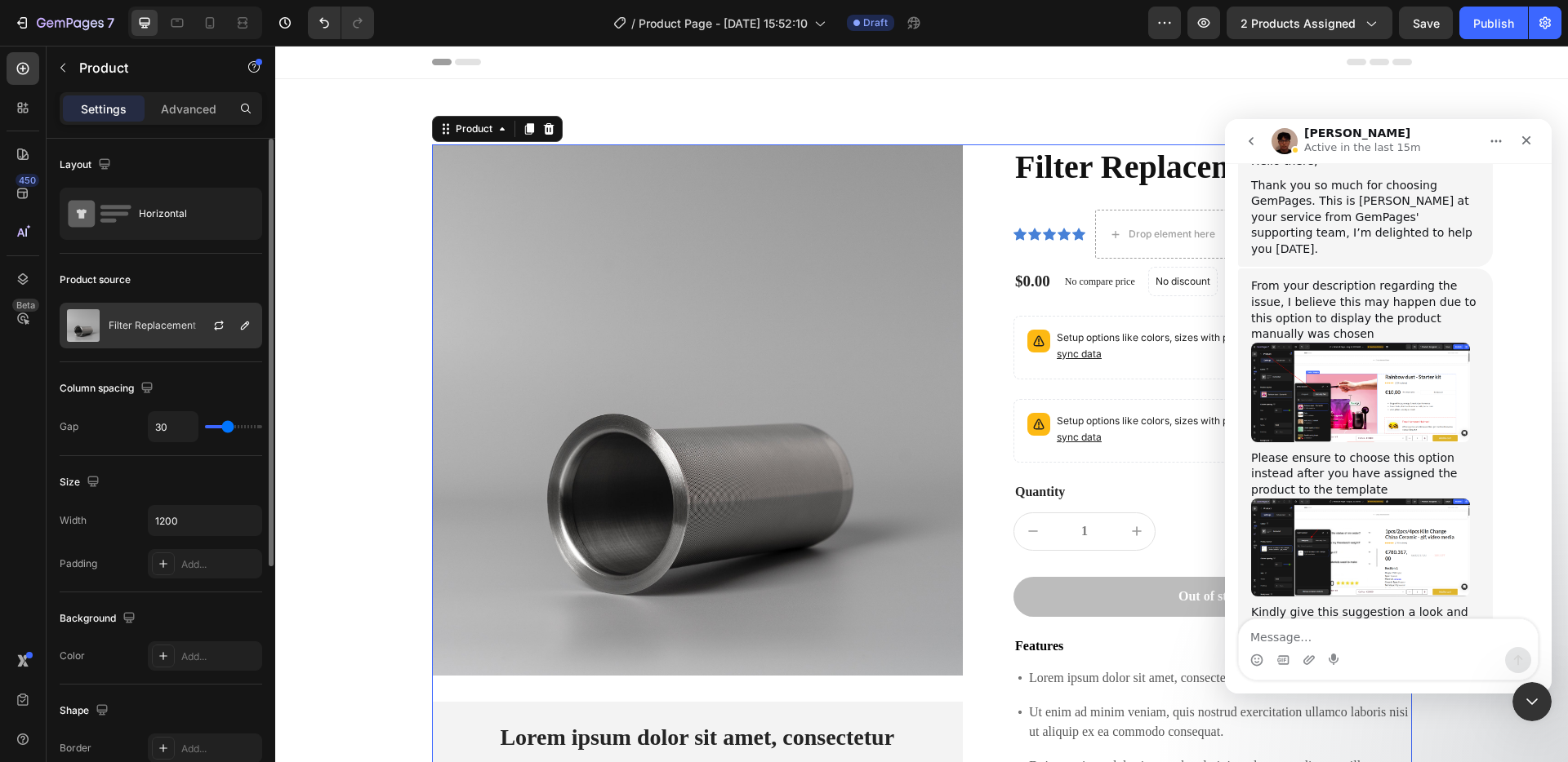
click at [141, 326] on p "Filter Replacement" at bounding box center [152, 326] width 87 height 11
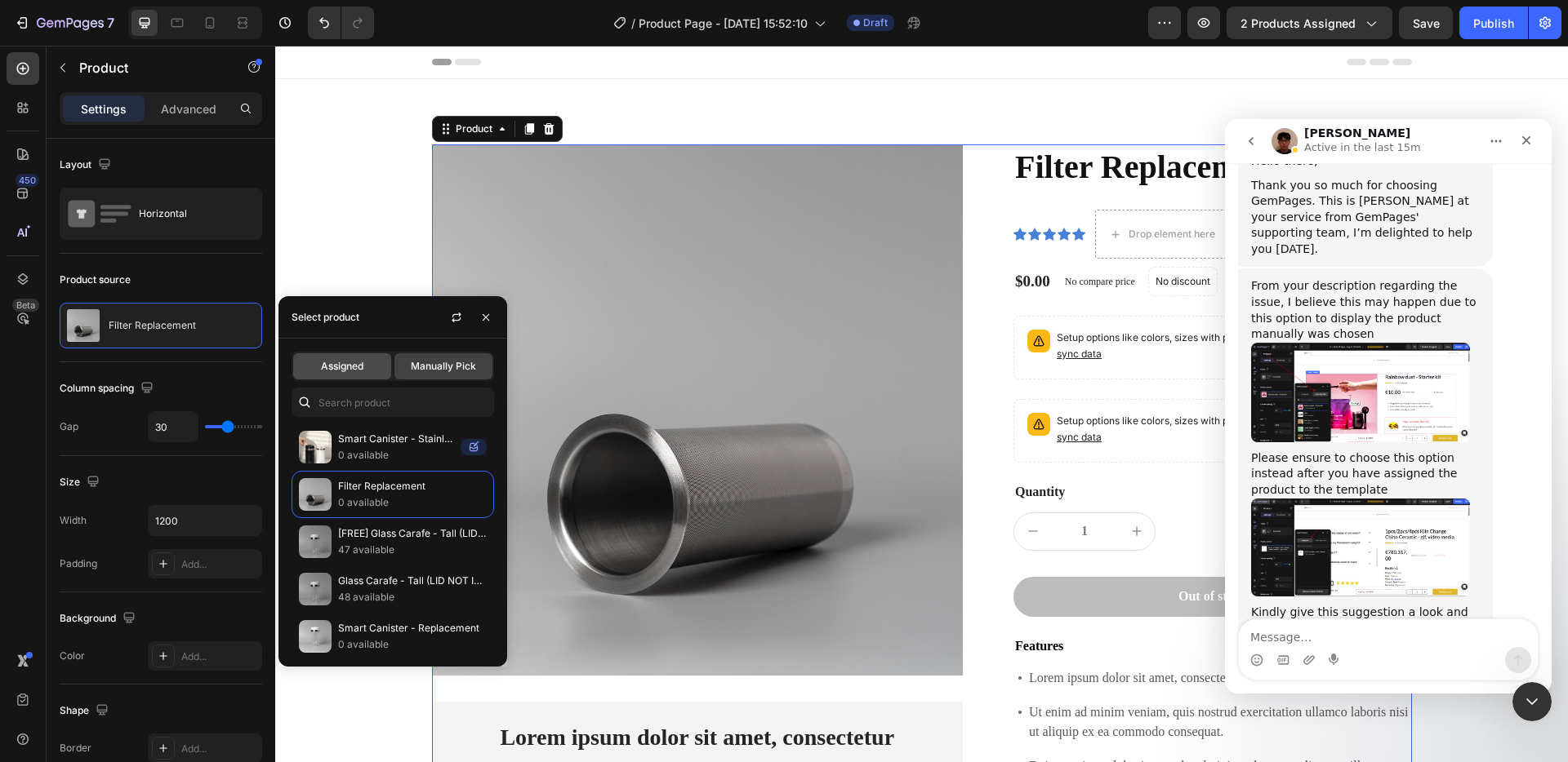
click at [354, 374] on div "Assigned" at bounding box center [342, 367] width 98 height 26
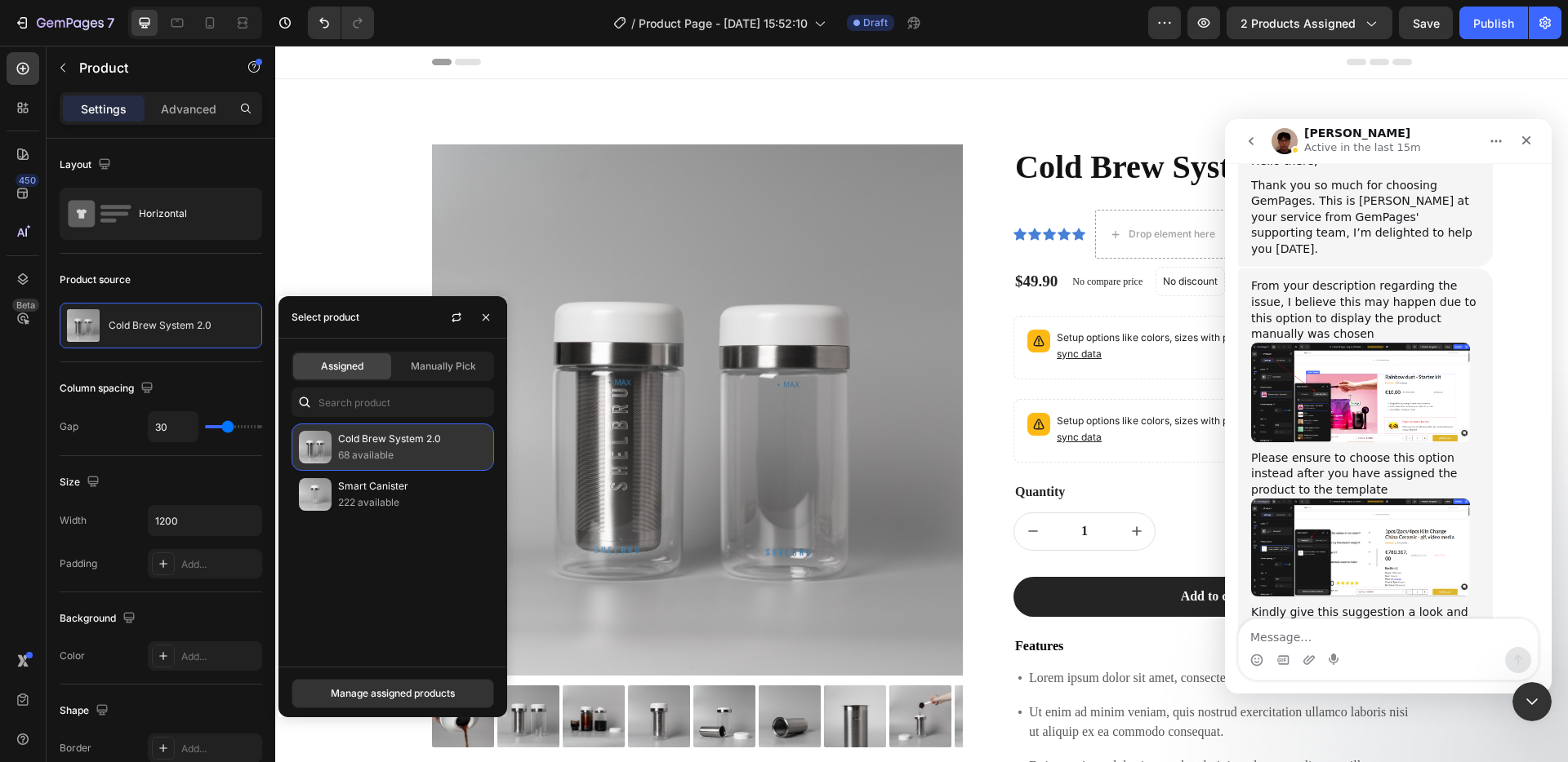
click at [392, 449] on p "68 available" at bounding box center [412, 455] width 149 height 16
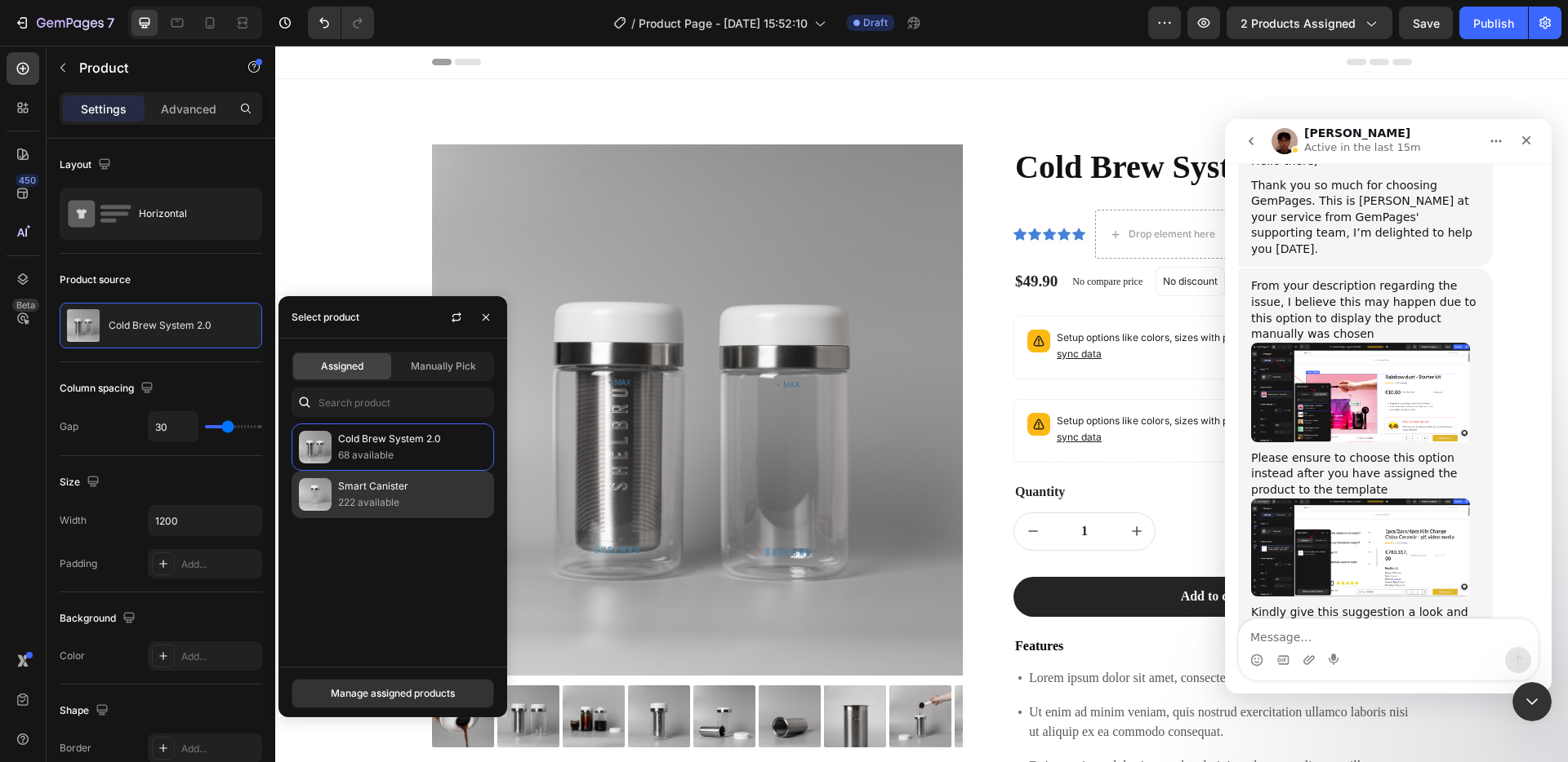
click at [328, 492] on img at bounding box center [315, 494] width 33 height 33
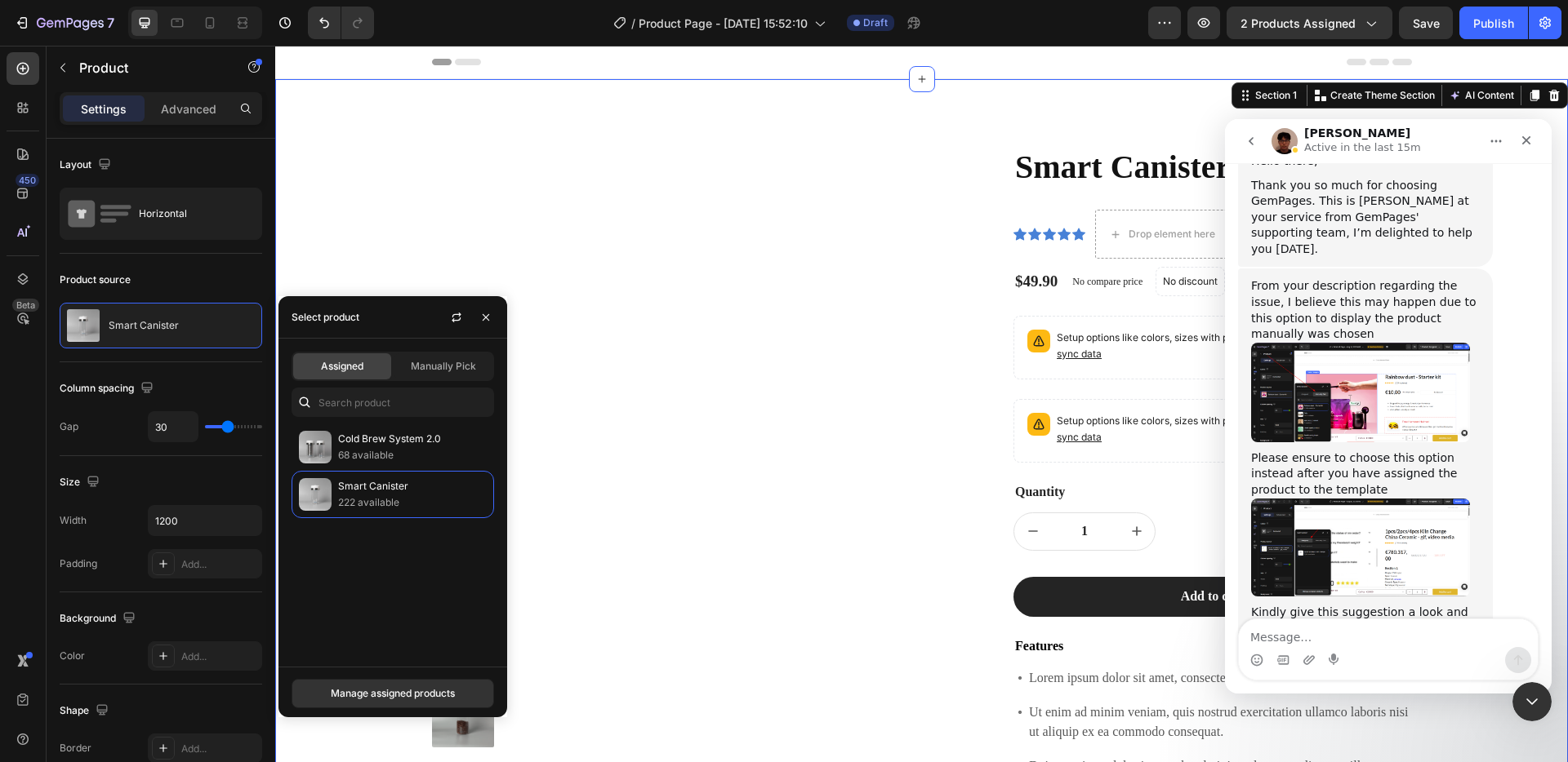
click at [346, 226] on div "Product Images Lorem ipsum dolor sit amet, consectetur Text Block 150+ Text Blo…" at bounding box center [922, 595] width 1268 height 902
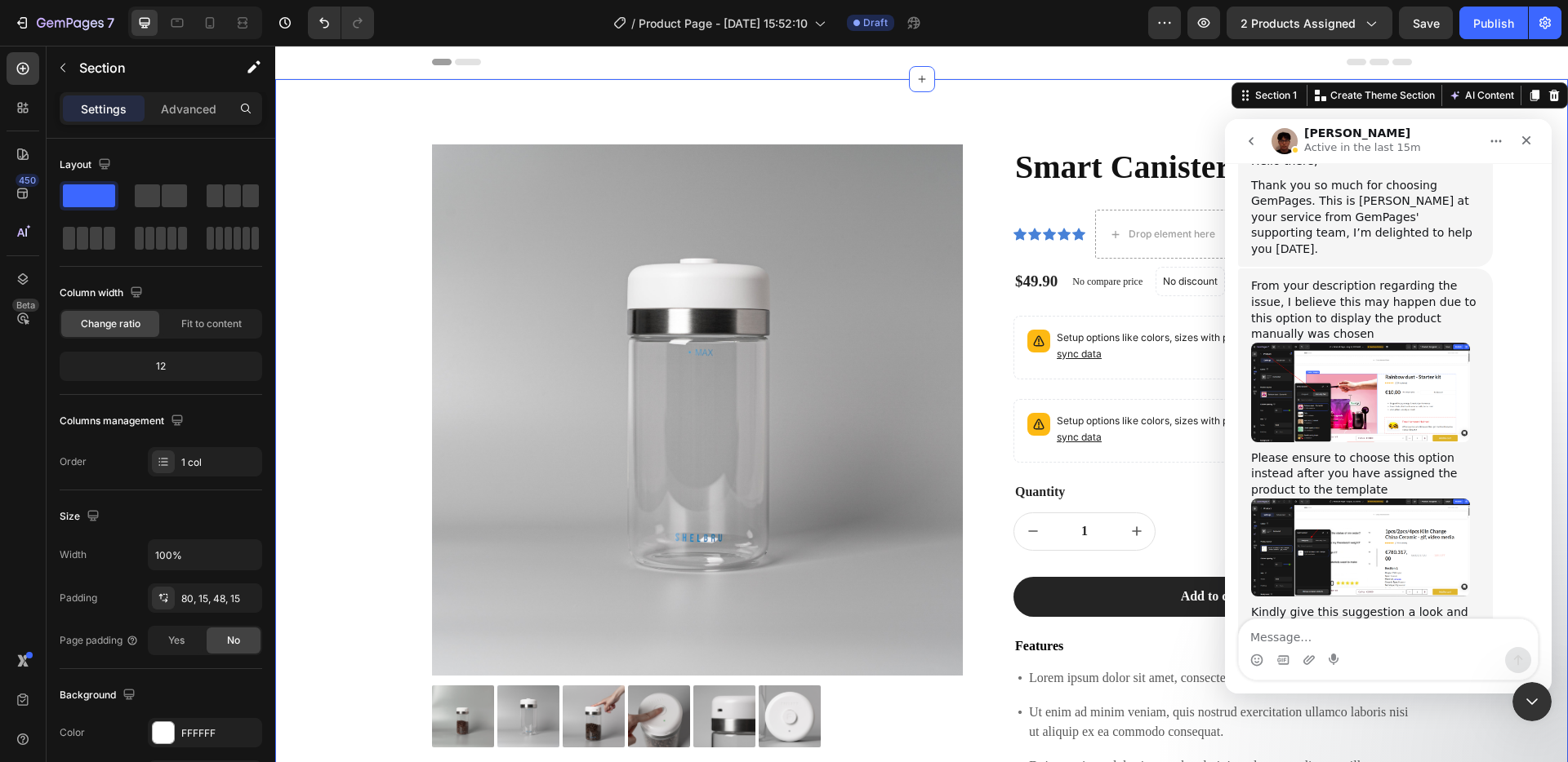
click at [1132, 122] on div "Product Images Lorem ipsum dolor sit amet, consectetur Text Block 150+ Text Blo…" at bounding box center [922, 583] width 1293 height 1007
click at [1299, 644] on textarea "Message…" at bounding box center [1388, 634] width 299 height 28
type textarea "That seemed to work! Thanks for your help!"
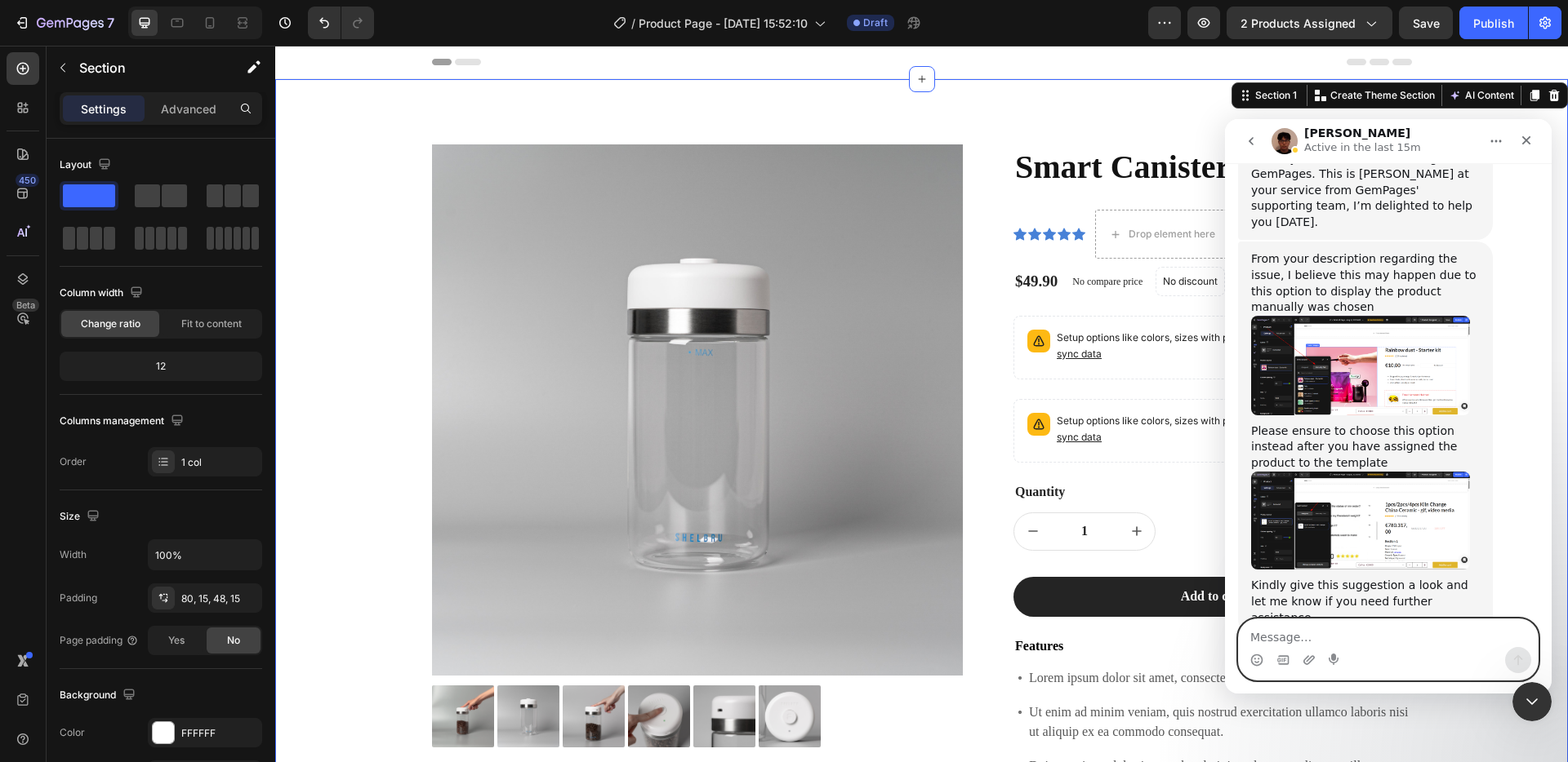
scroll to position [614, 0]
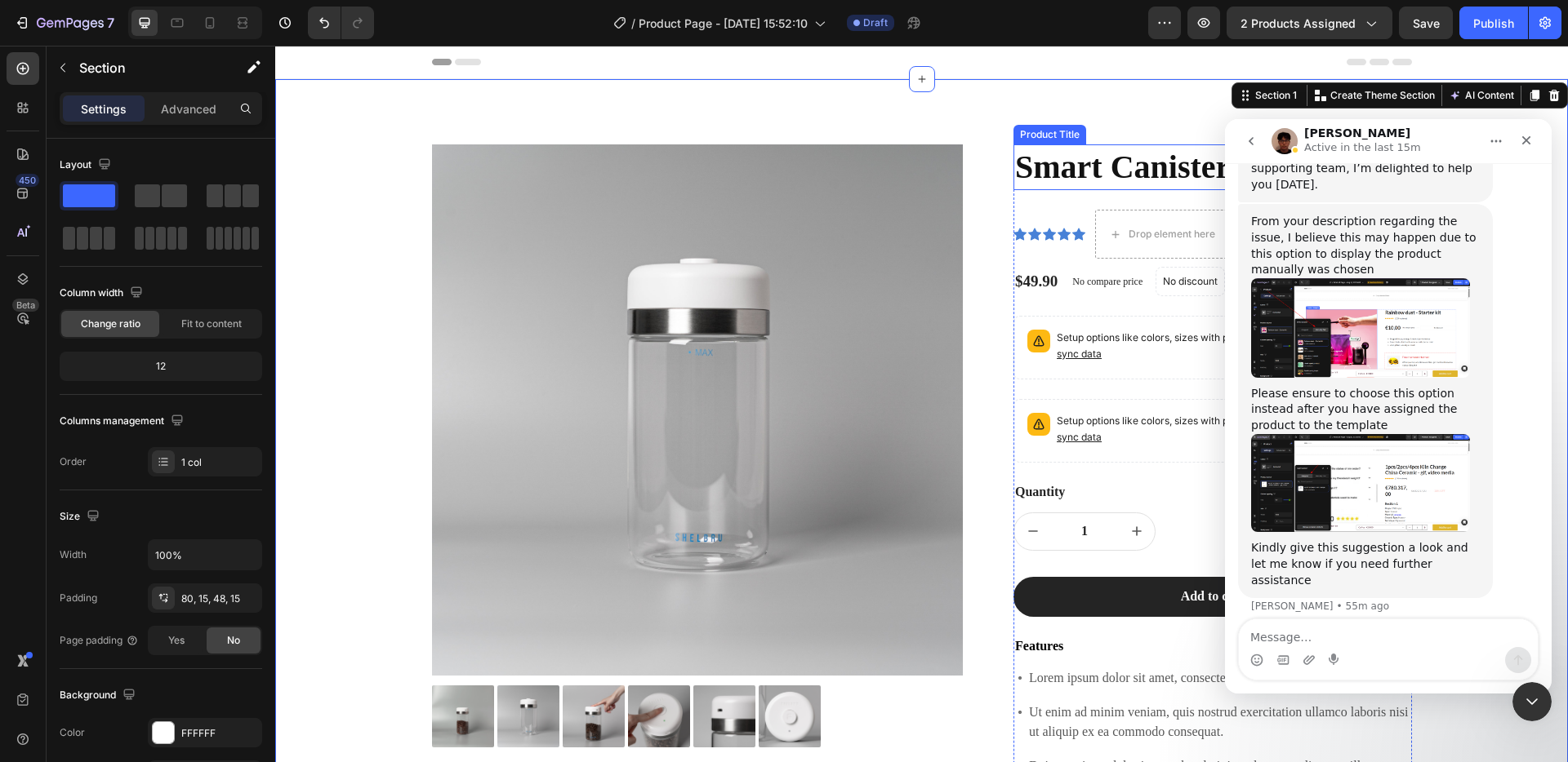
drag, startPoint x: 1116, startPoint y: 188, endPoint x: 1028, endPoint y: 212, distance: 91.2
click at [1116, 188] on h1 "Smart Canister" at bounding box center [1213, 167] width 399 height 46
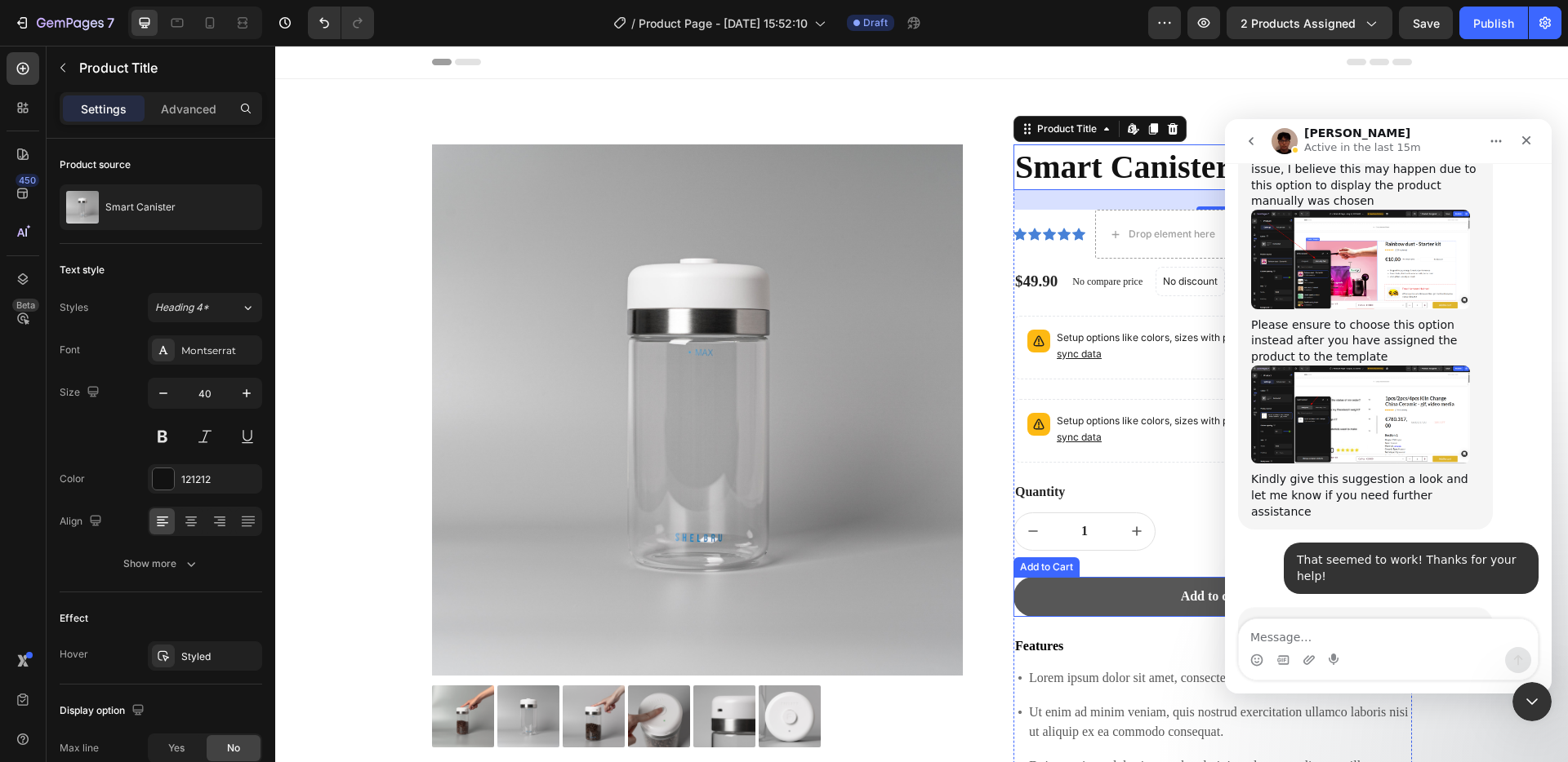
scroll to position [686, 0]
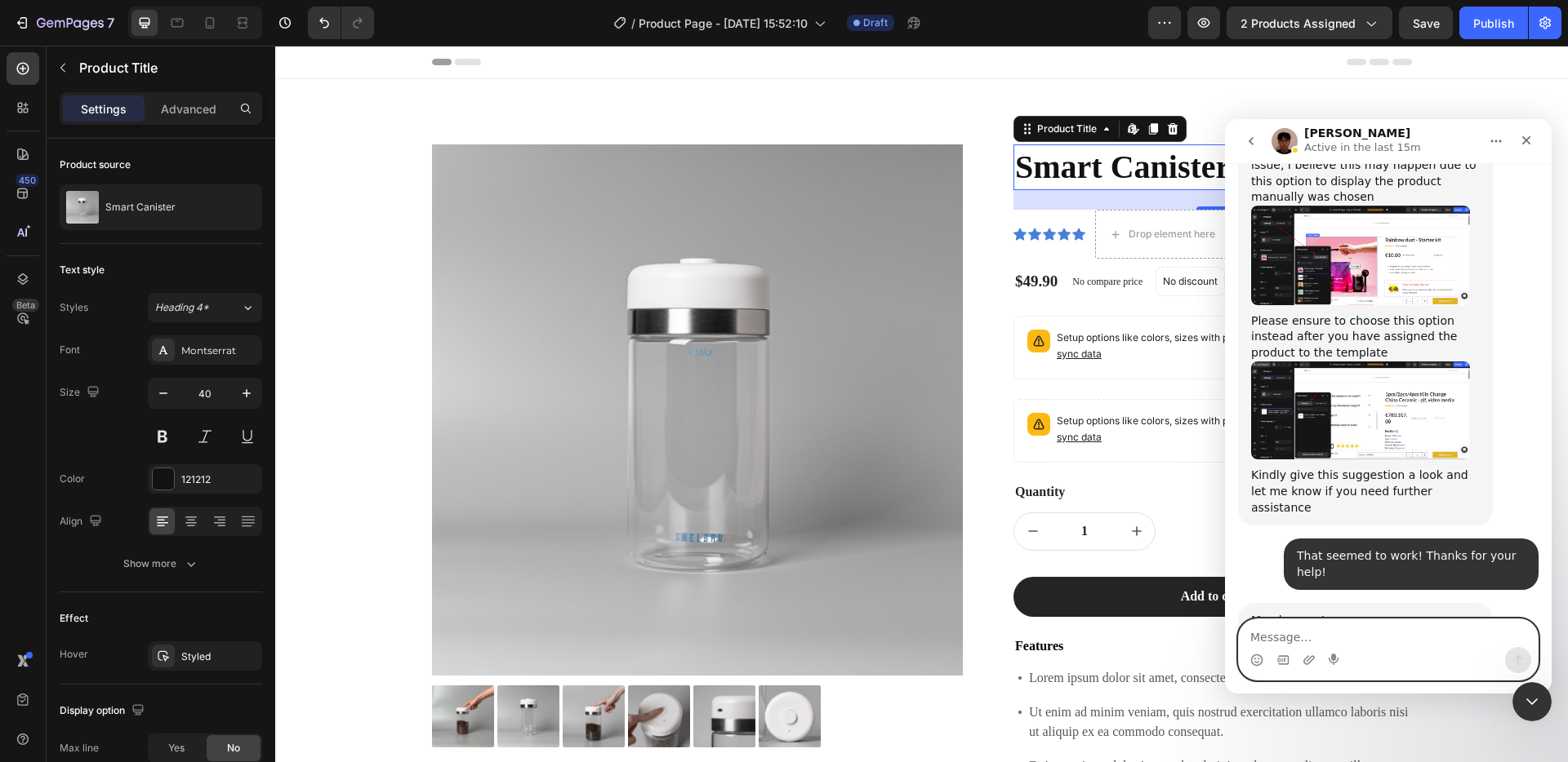
click at [1406, 636] on textarea "Message…" at bounding box center [1388, 634] width 299 height 28
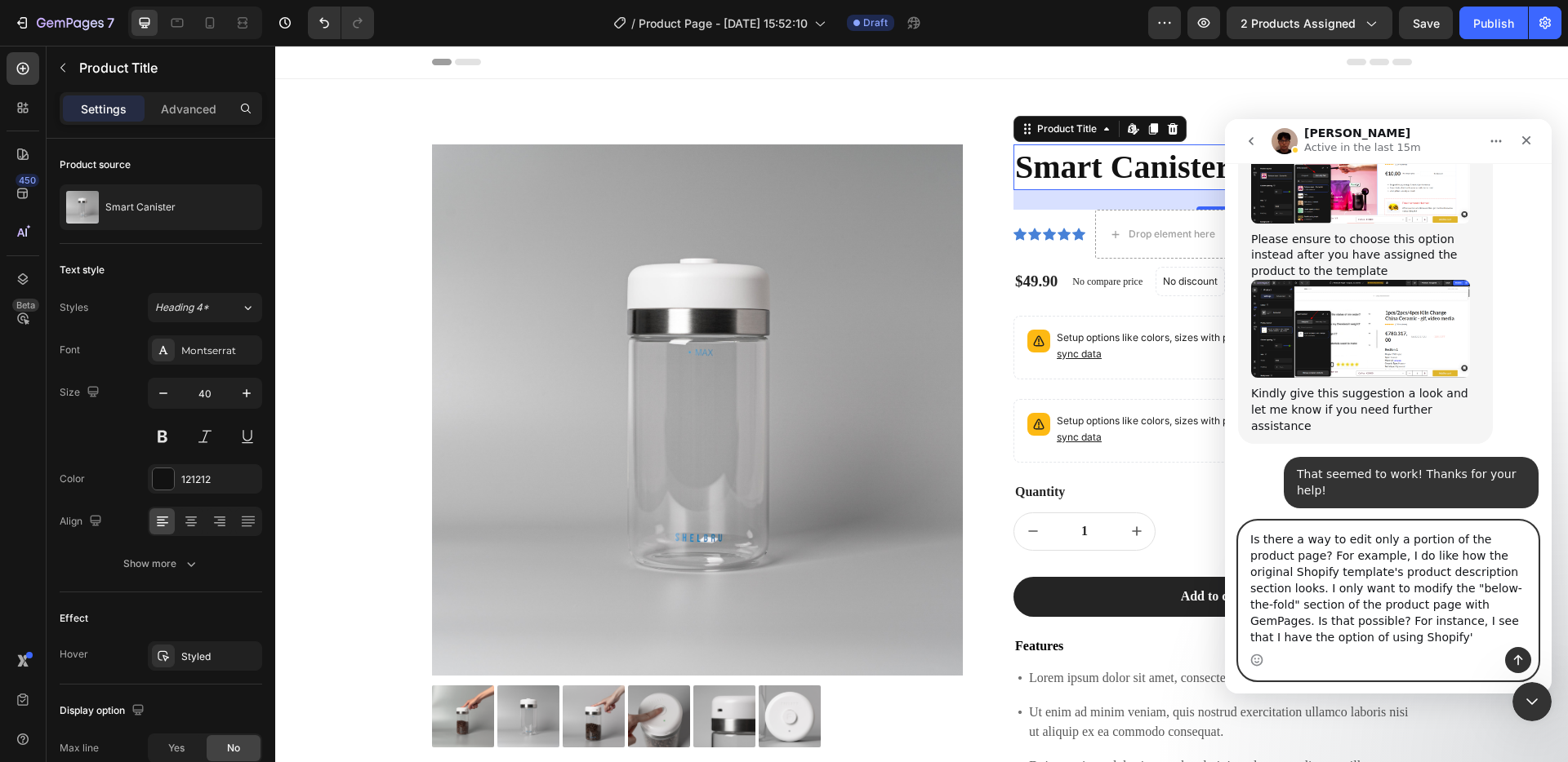
scroll to position [784, 0]
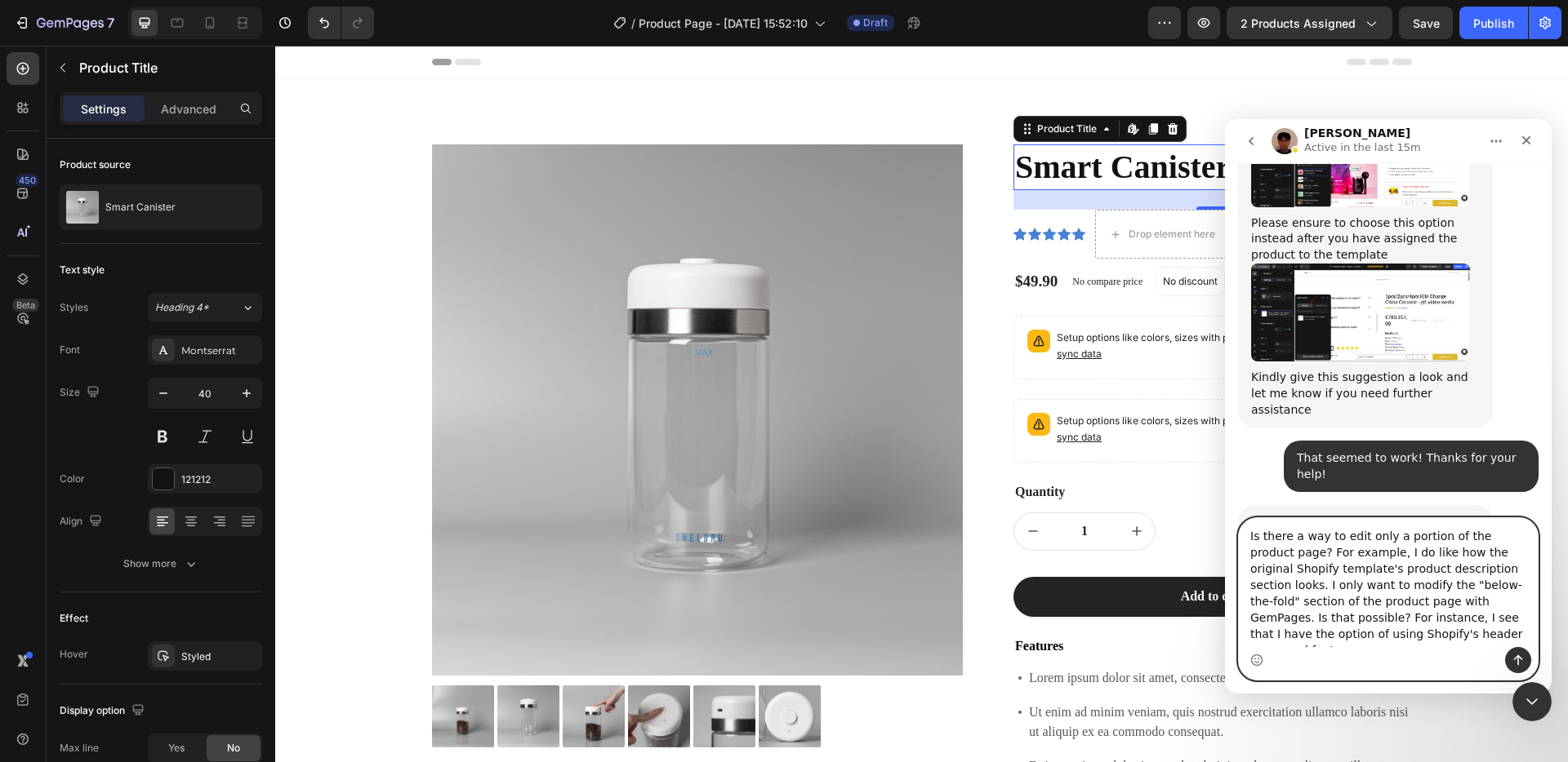
type textarea "Is there a way to edit only a portion of the product page? For example, I do li…"
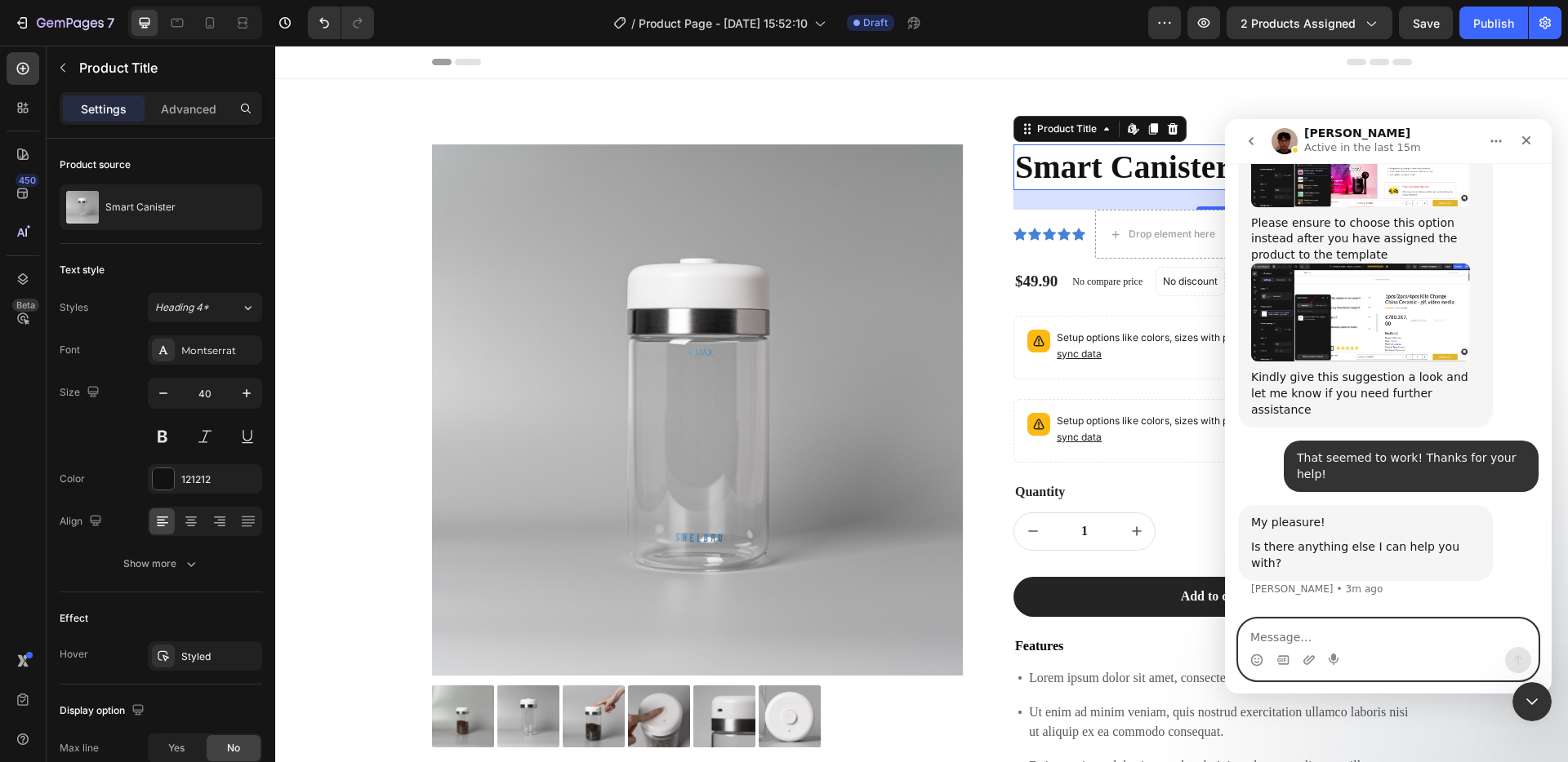
scroll to position [864, 0]
